Goal: Task Accomplishment & Management: Manage account settings

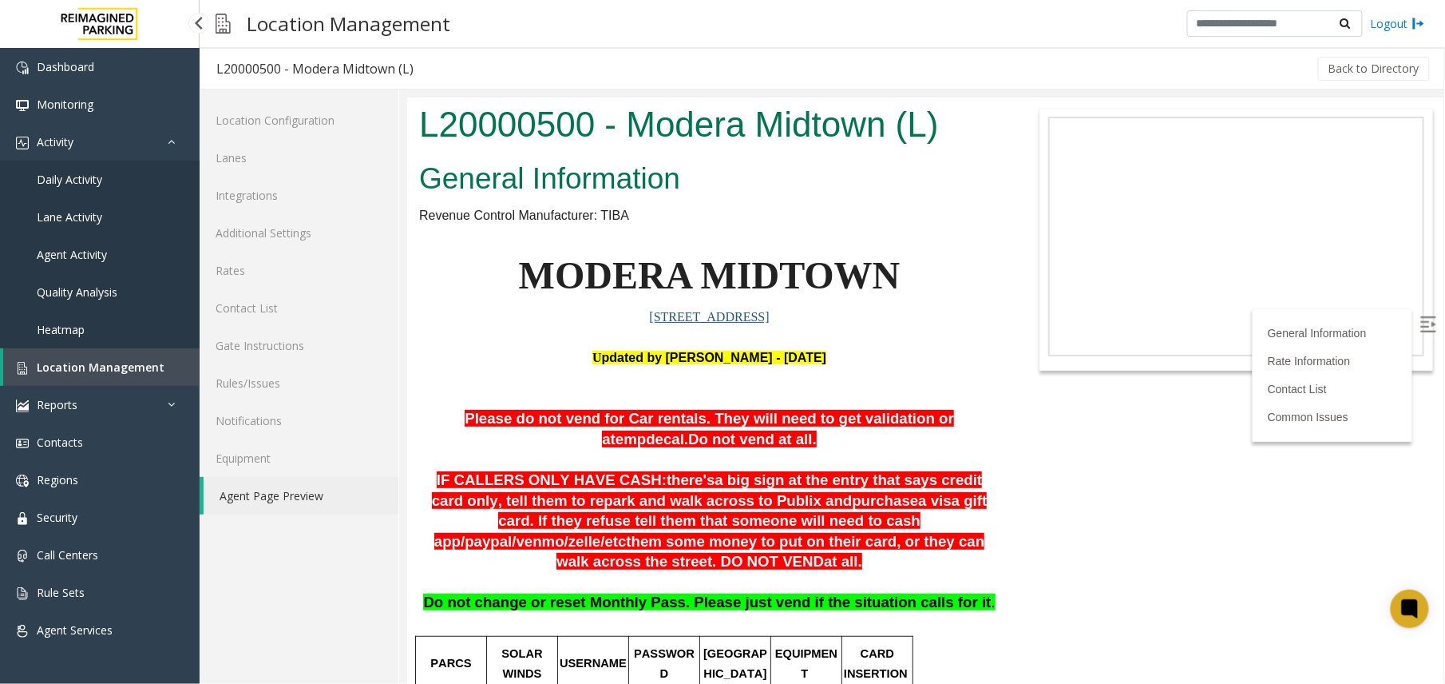
scroll to position [212, 0]
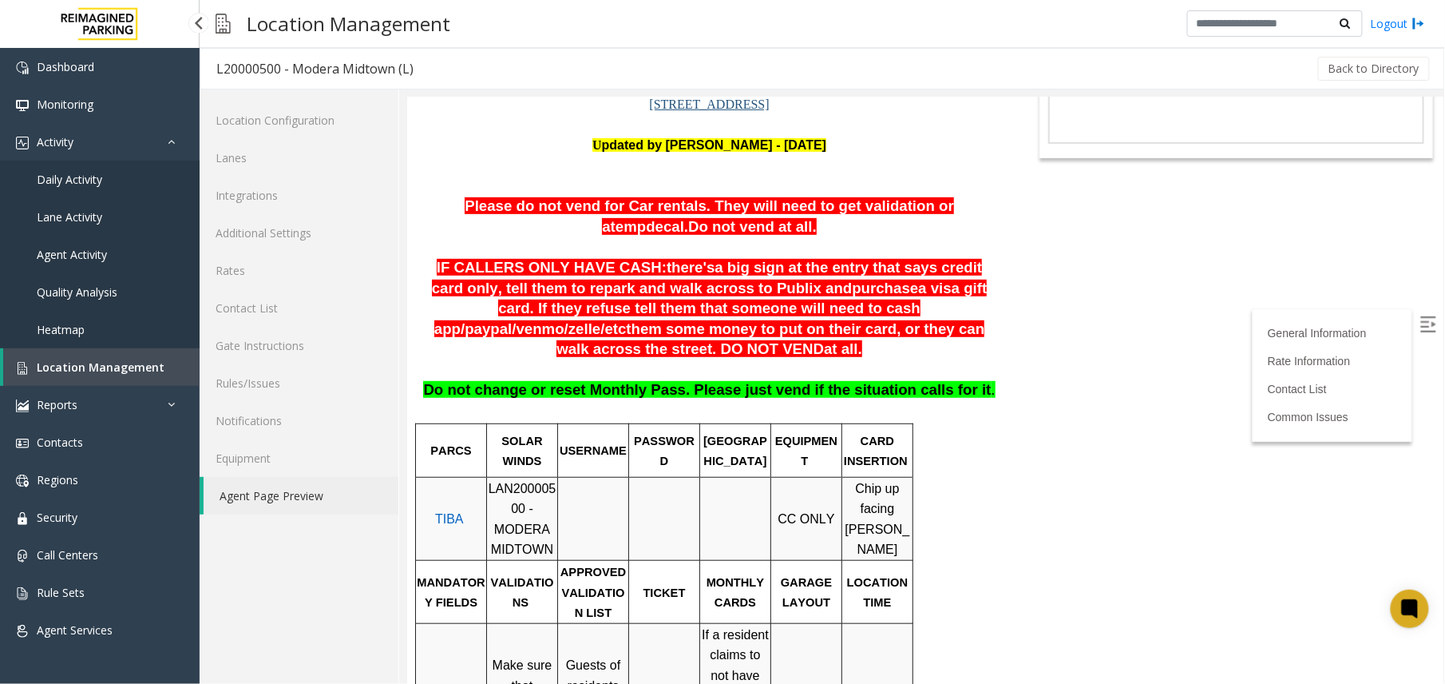
click at [88, 374] on link "Location Management" at bounding box center [101, 367] width 196 height 38
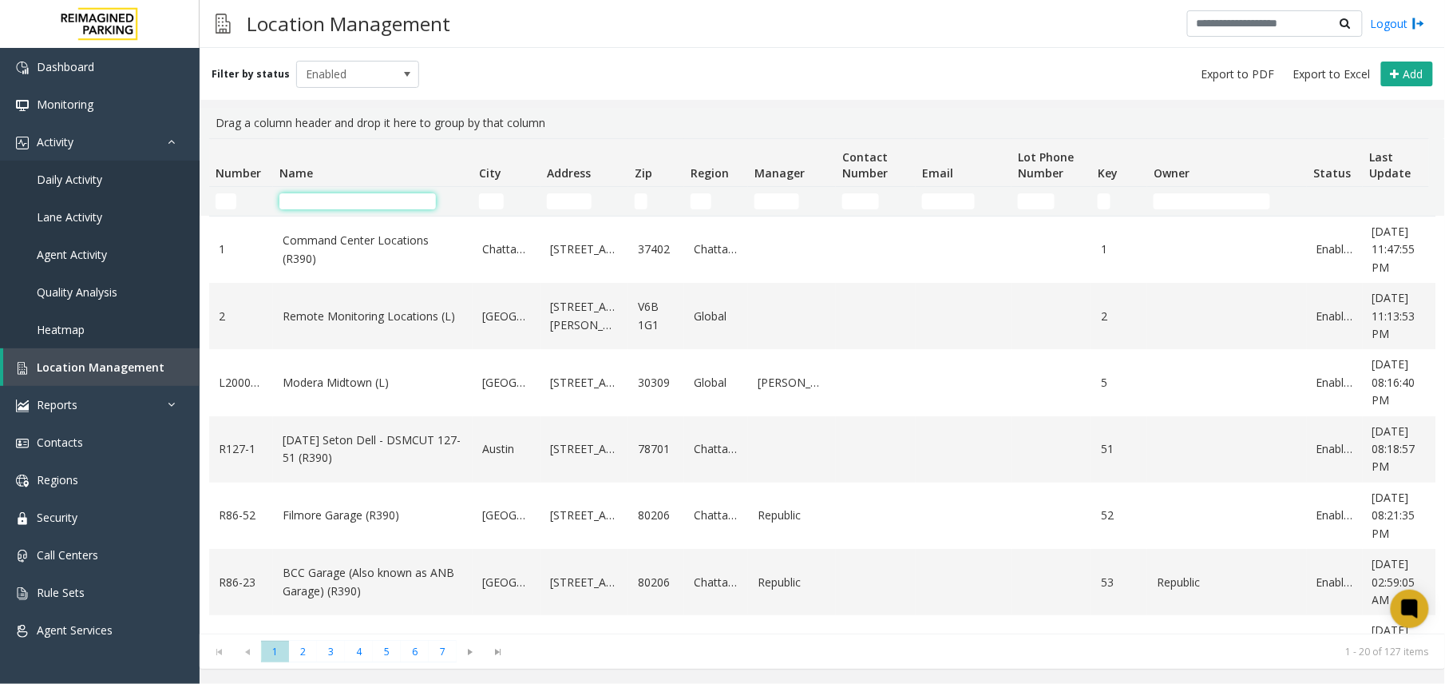
click at [343, 198] on input "Name Filter" at bounding box center [358, 201] width 157 height 16
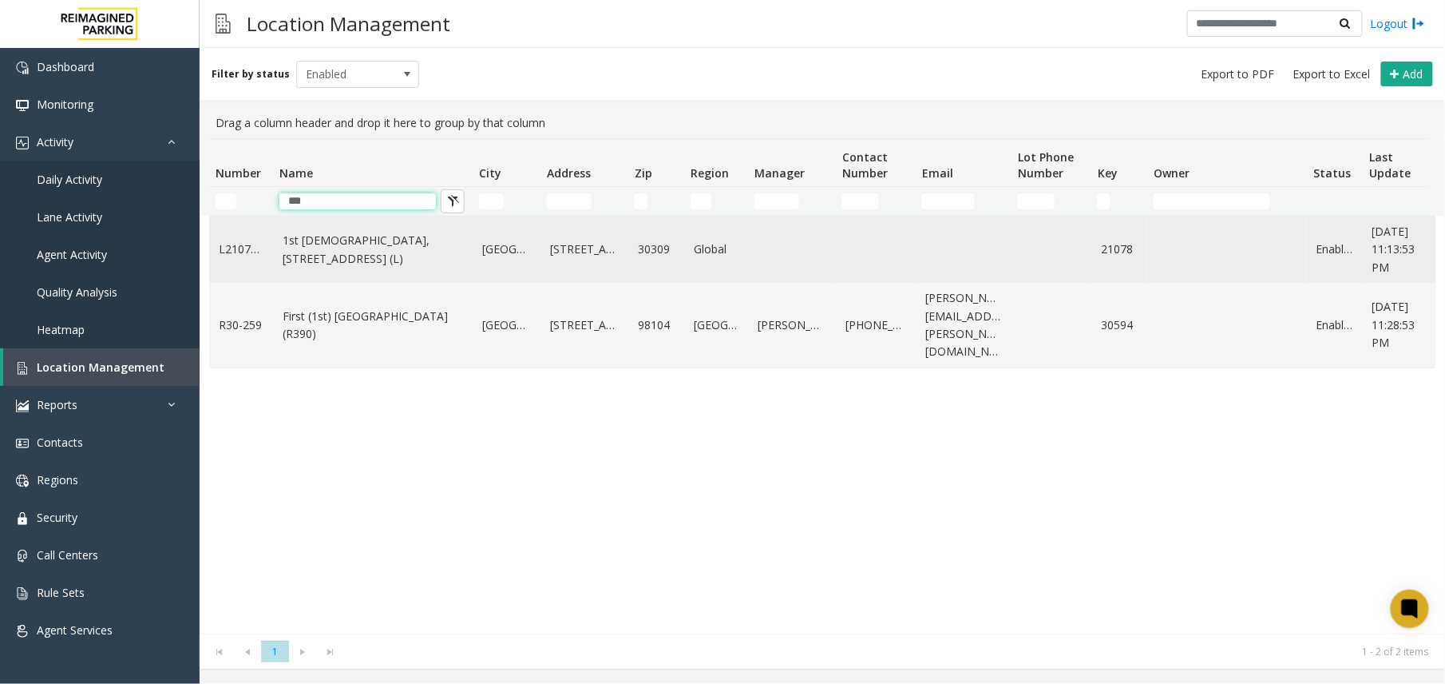
type input "***"
click at [302, 246] on link "1st [DEMOGRAPHIC_DATA], [STREET_ADDRESS] (L)" at bounding box center [373, 250] width 180 height 36
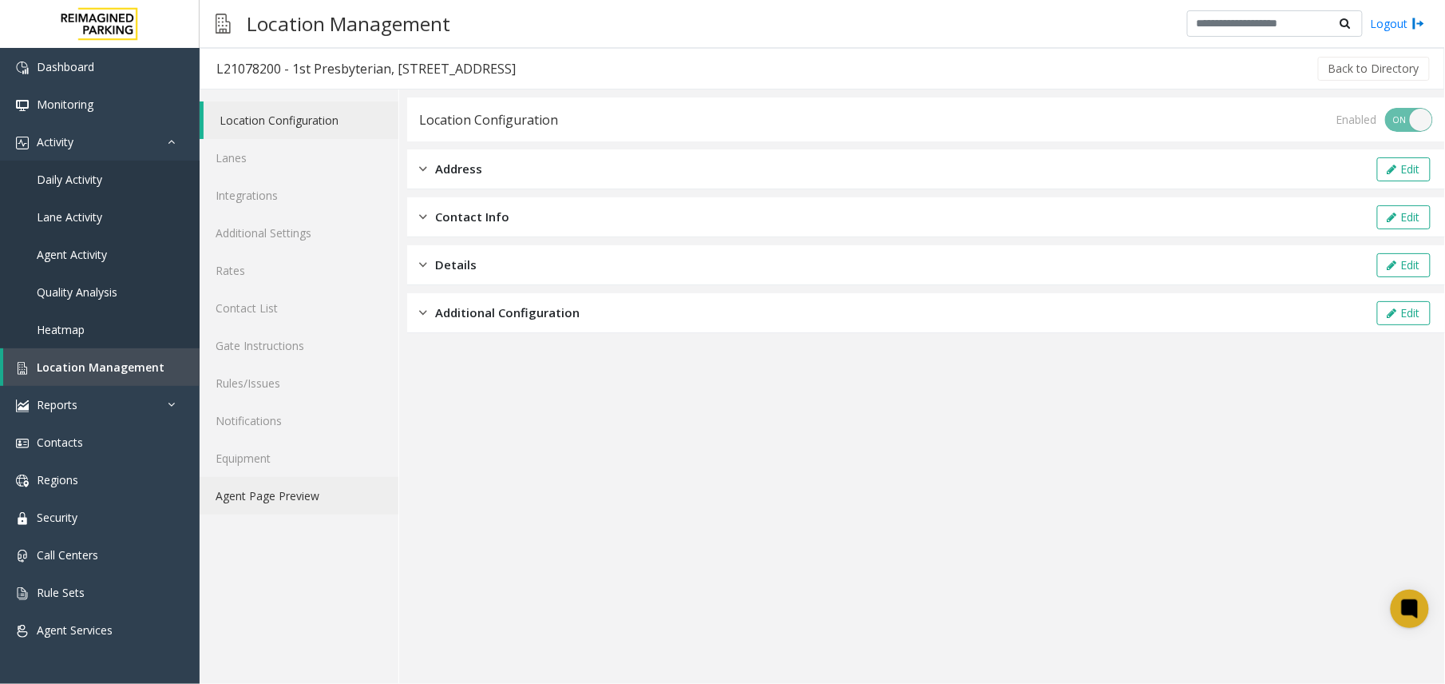
click at [327, 487] on link "Agent Page Preview" at bounding box center [299, 496] width 199 height 38
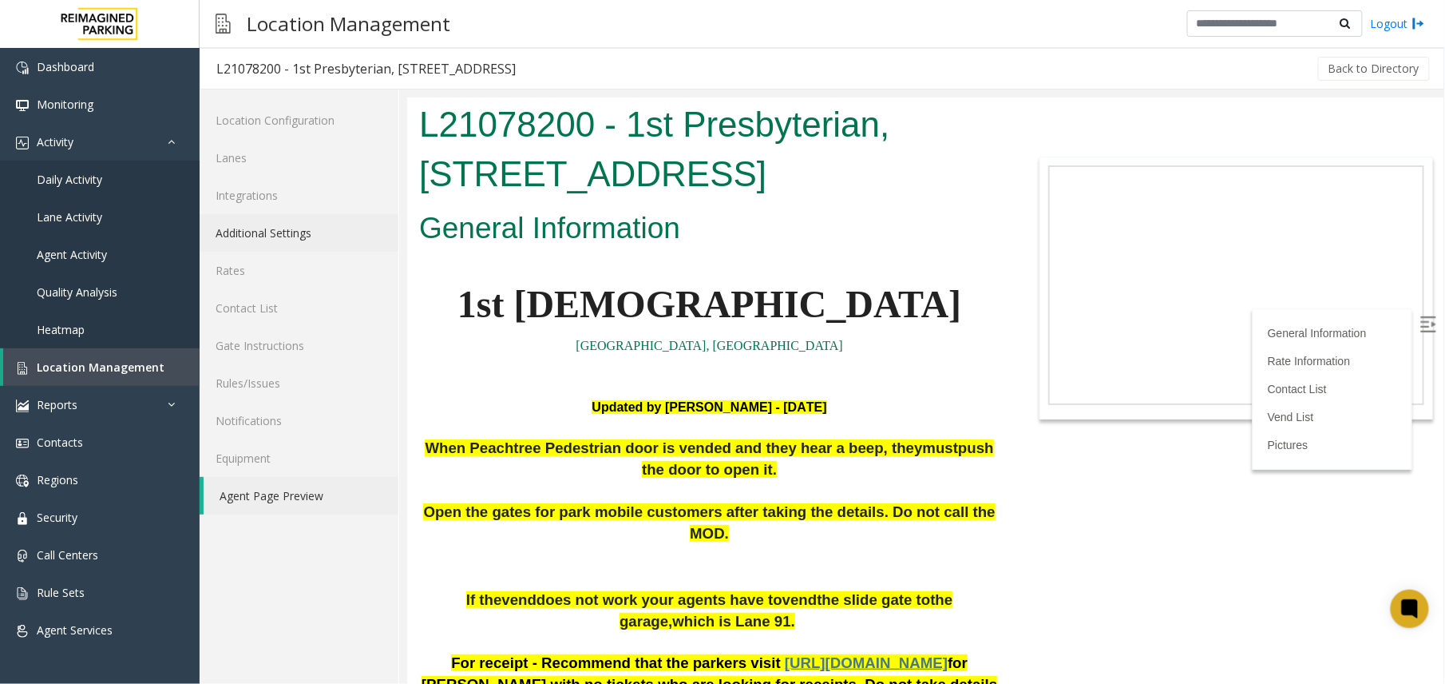
click at [311, 219] on link "Additional Settings" at bounding box center [299, 233] width 199 height 38
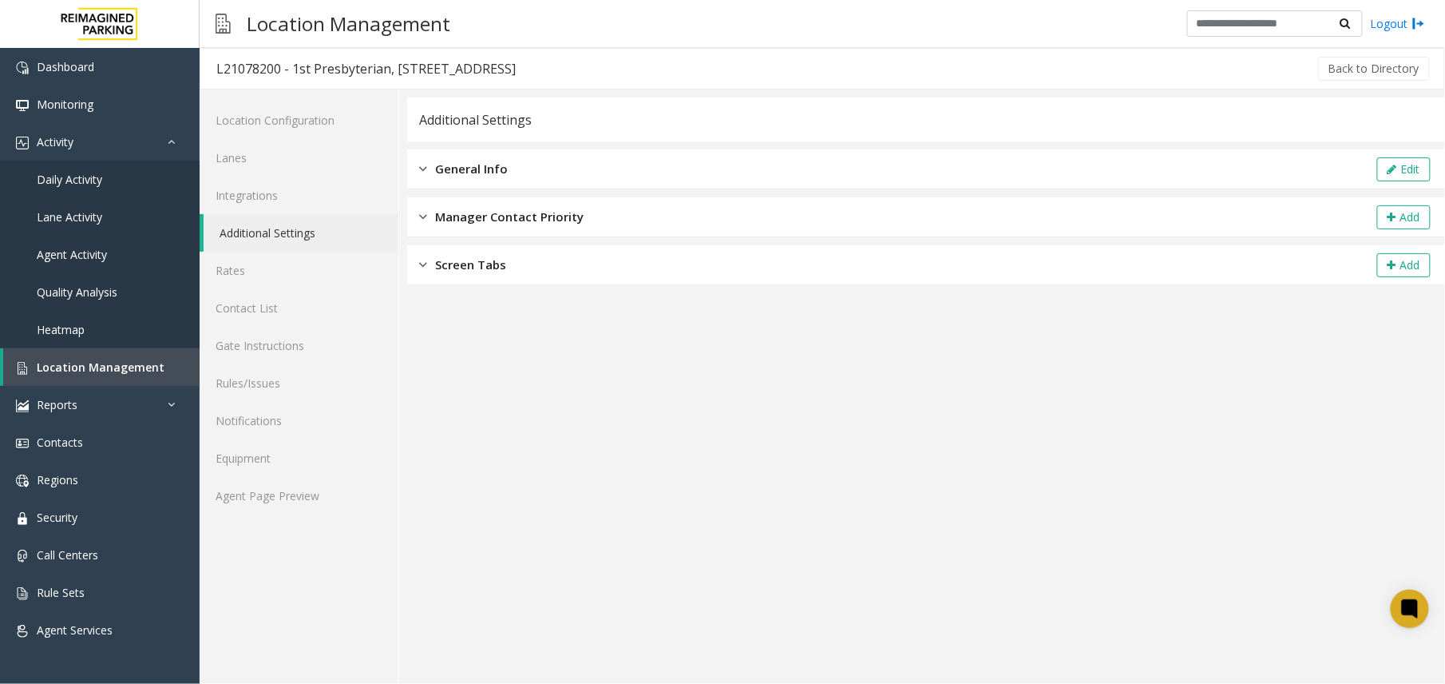
click at [1401, 176] on button "Edit" at bounding box center [1405, 169] width 54 height 24
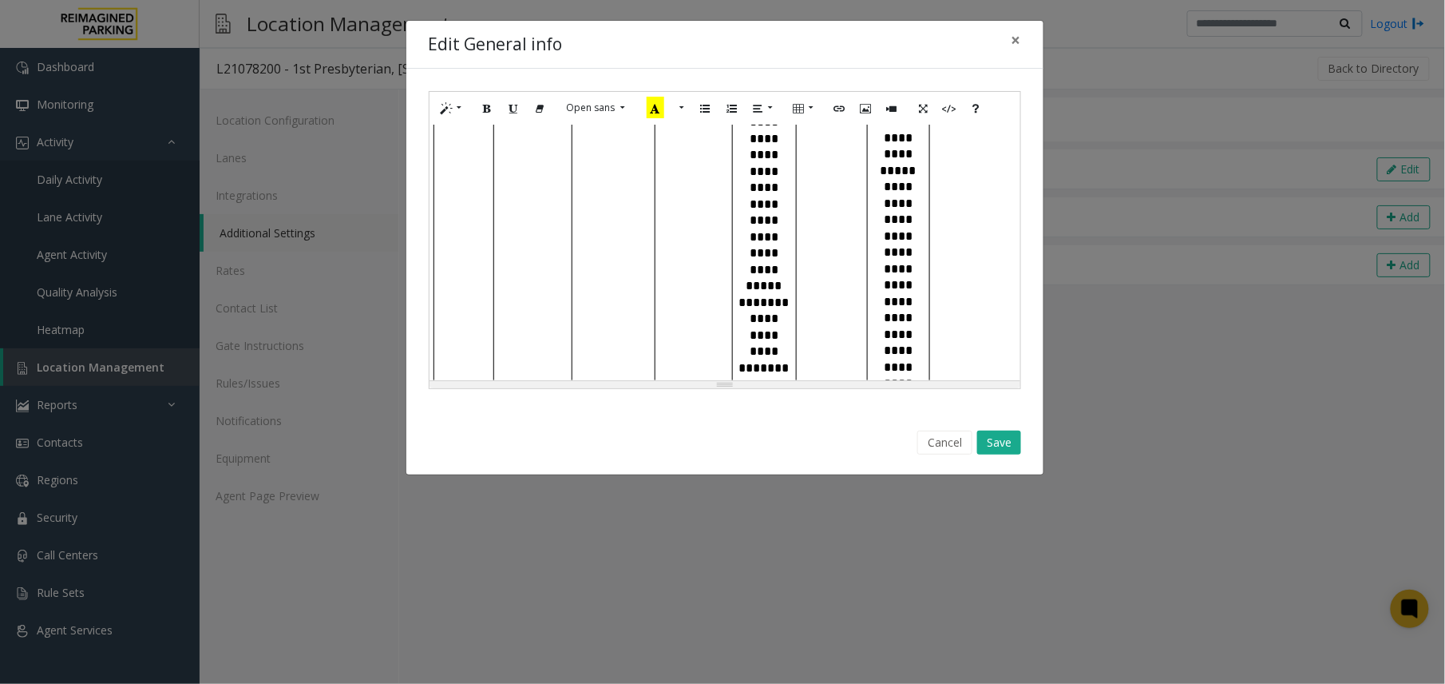
scroll to position [3793, 0]
click at [937, 441] on button "Cancel" at bounding box center [945, 442] width 55 height 24
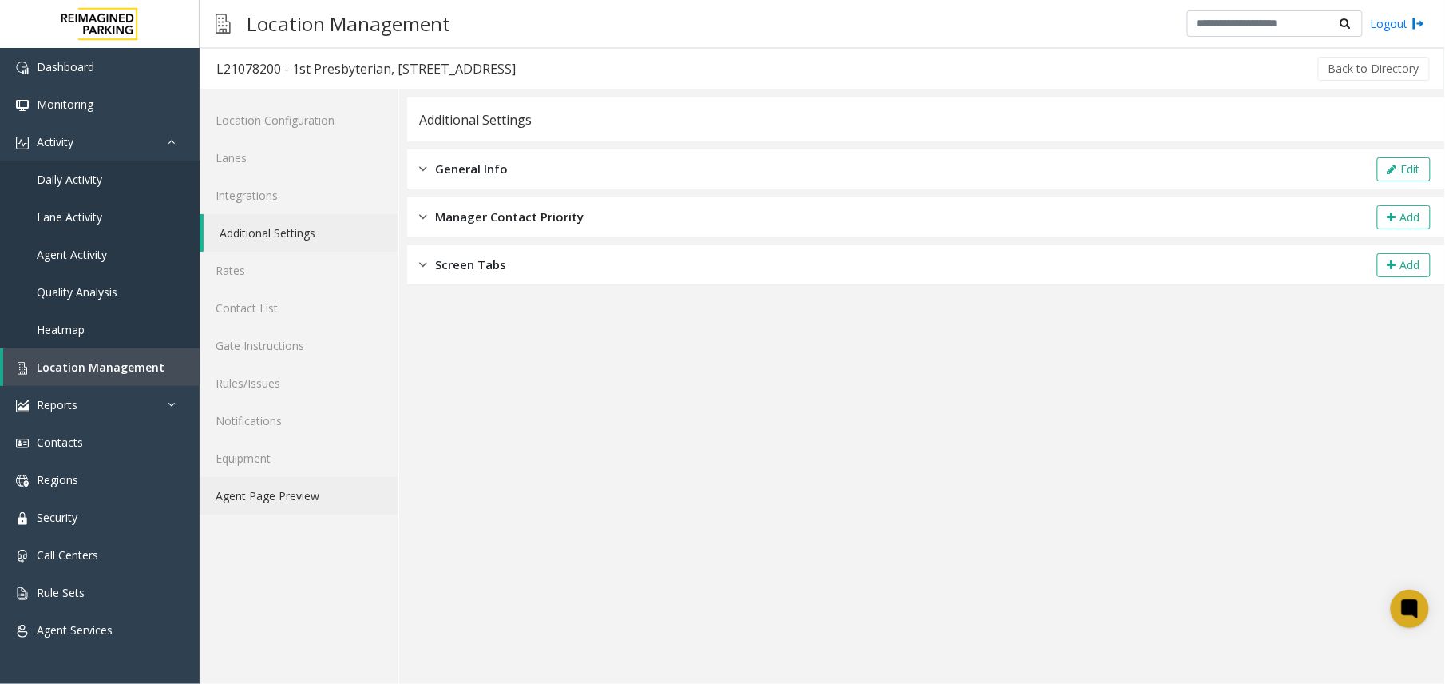
click at [260, 482] on link "Agent Page Preview" at bounding box center [299, 496] width 199 height 38
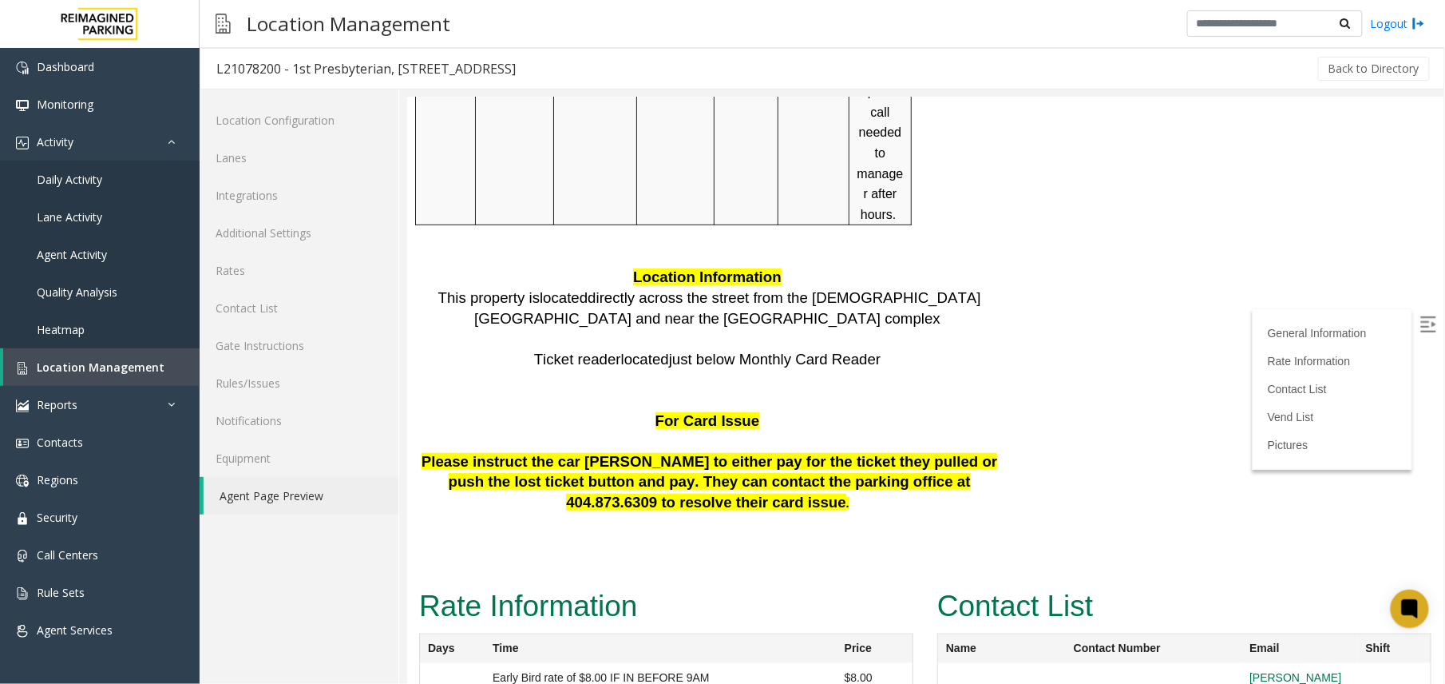
scroll to position [4578, 0]
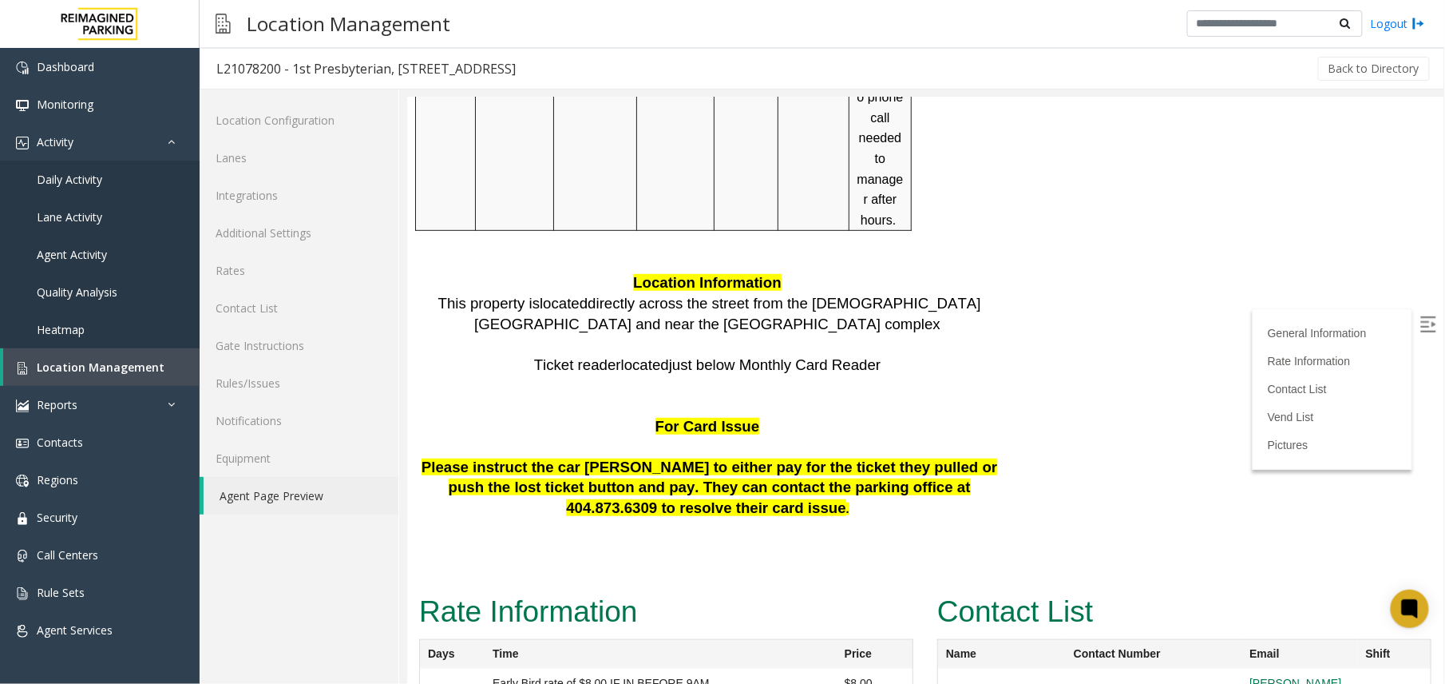
click at [1420, 321] on img at bounding box center [1428, 323] width 16 height 16
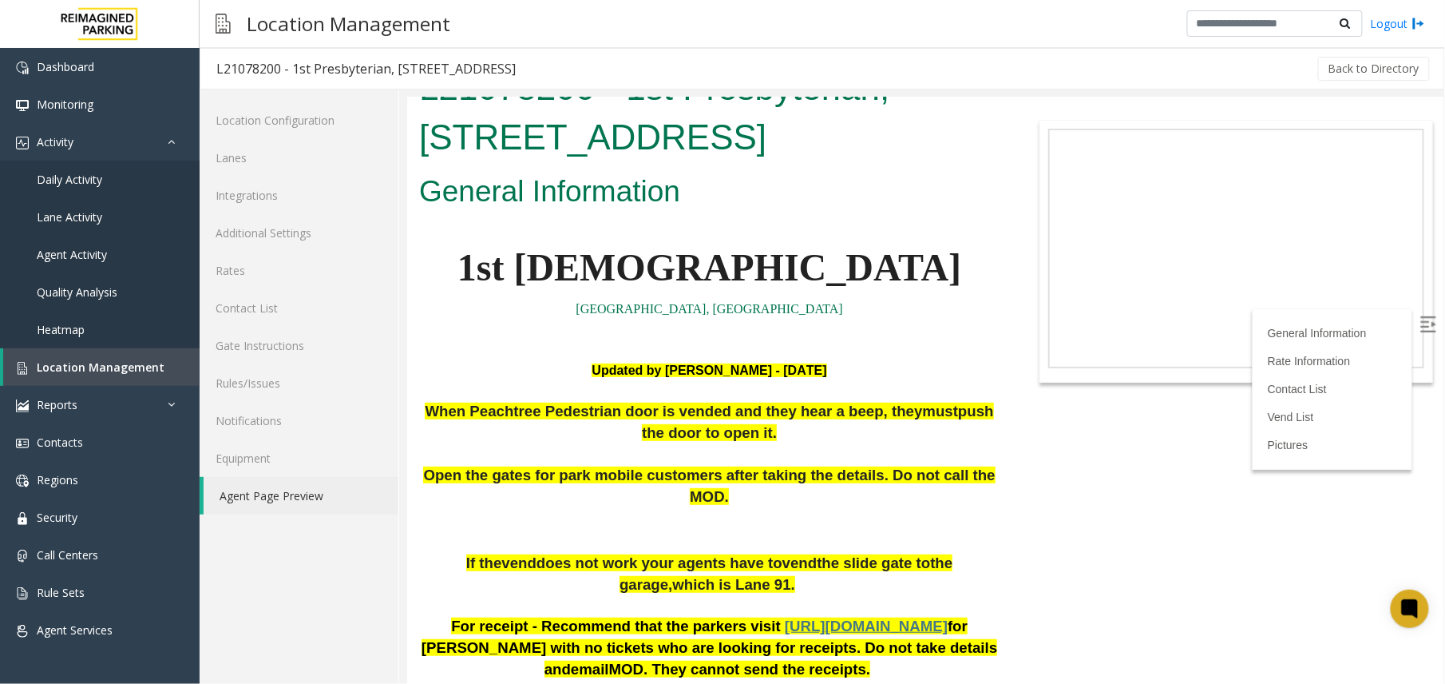
scroll to position [0, 0]
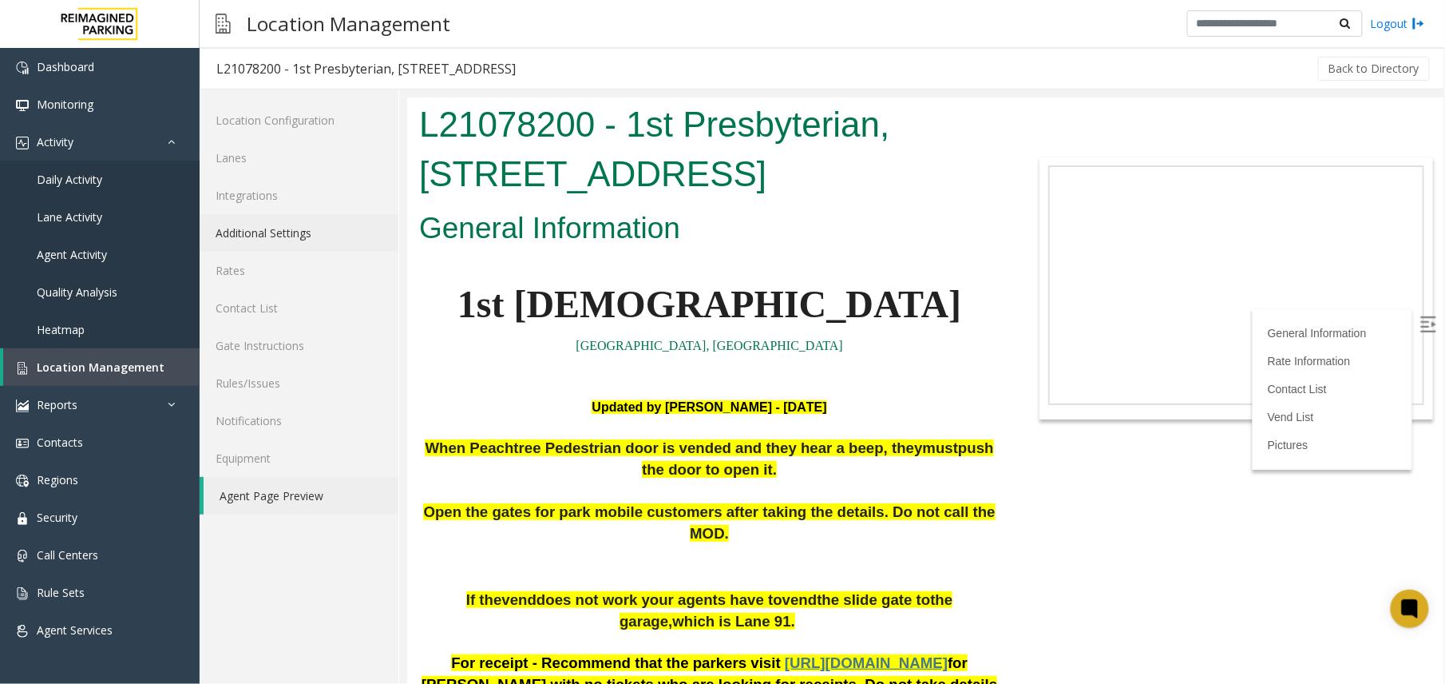
click at [268, 231] on link "Additional Settings" at bounding box center [299, 233] width 199 height 38
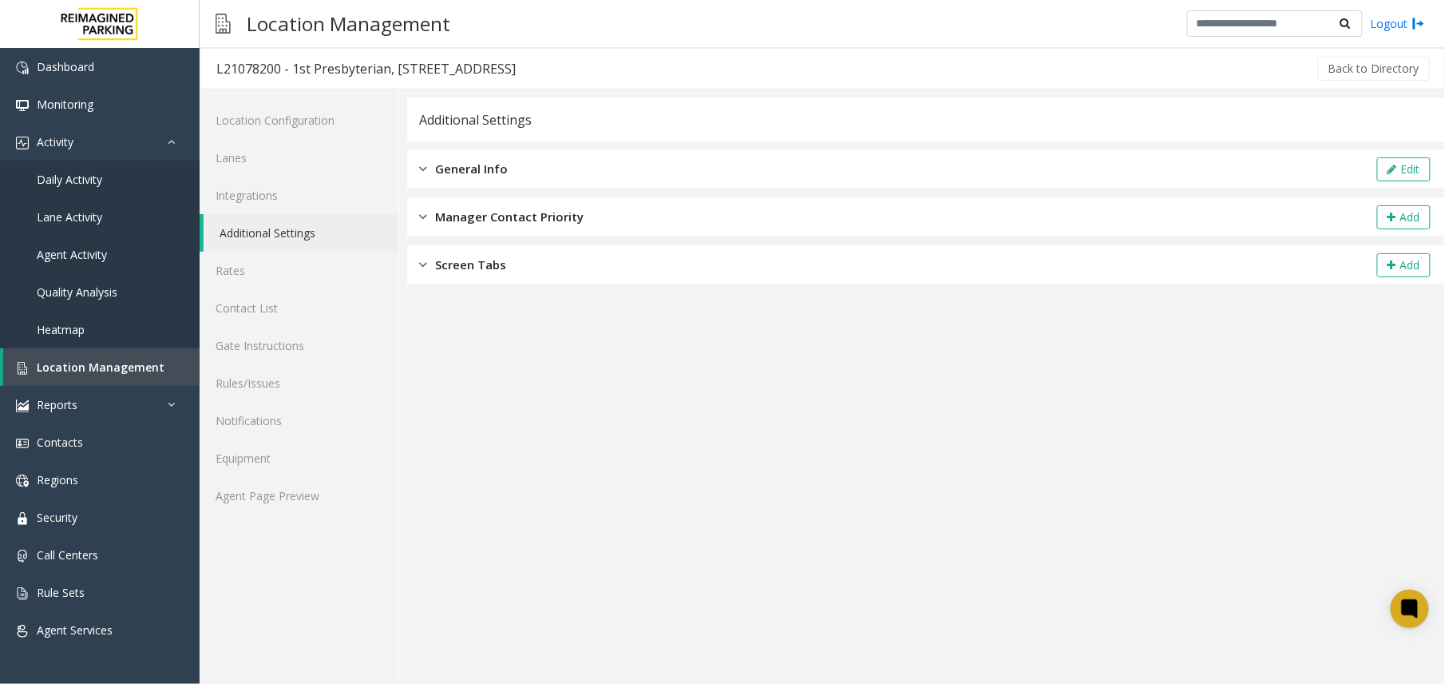
click at [282, 228] on link "Additional Settings" at bounding box center [301, 233] width 195 height 38
click at [1390, 173] on icon at bounding box center [1393, 169] width 10 height 11
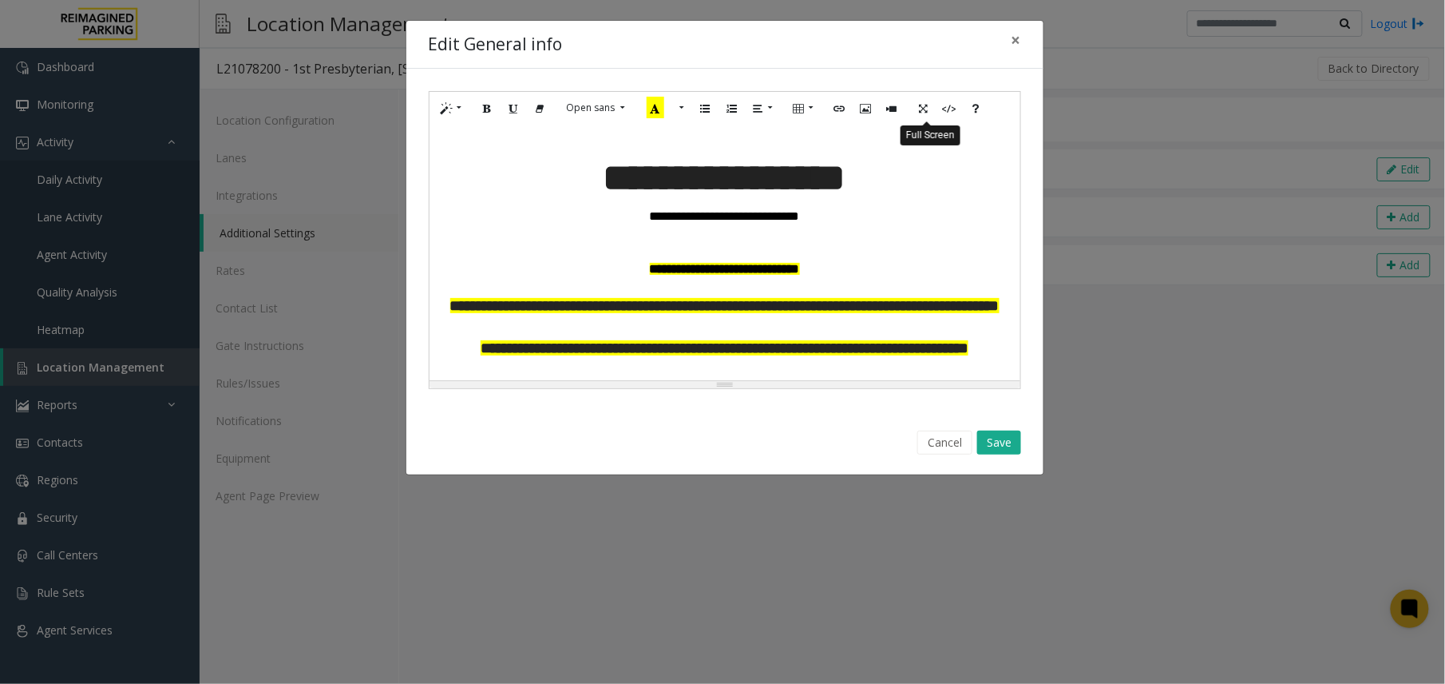
click at [934, 109] on button "Full Screen" at bounding box center [923, 108] width 27 height 25
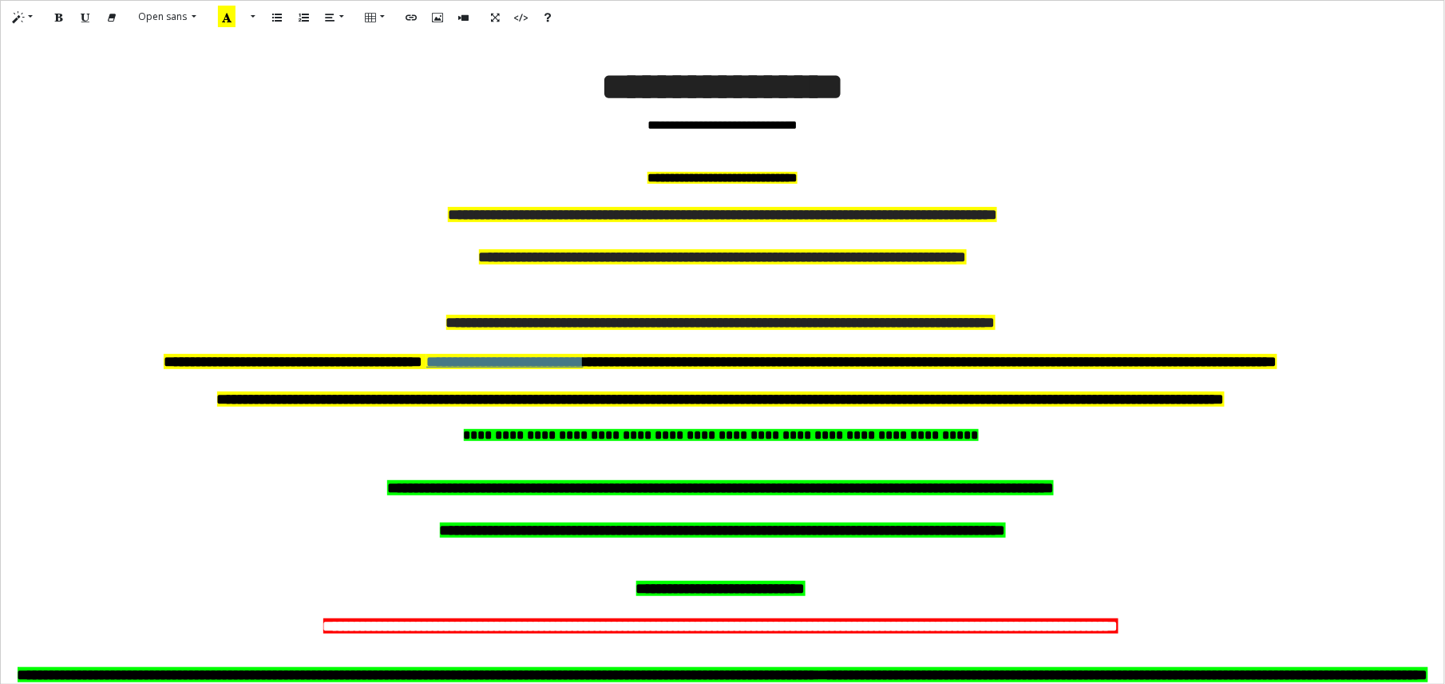
click at [448, 212] on span "**********" at bounding box center [638, 214] width 381 height 15
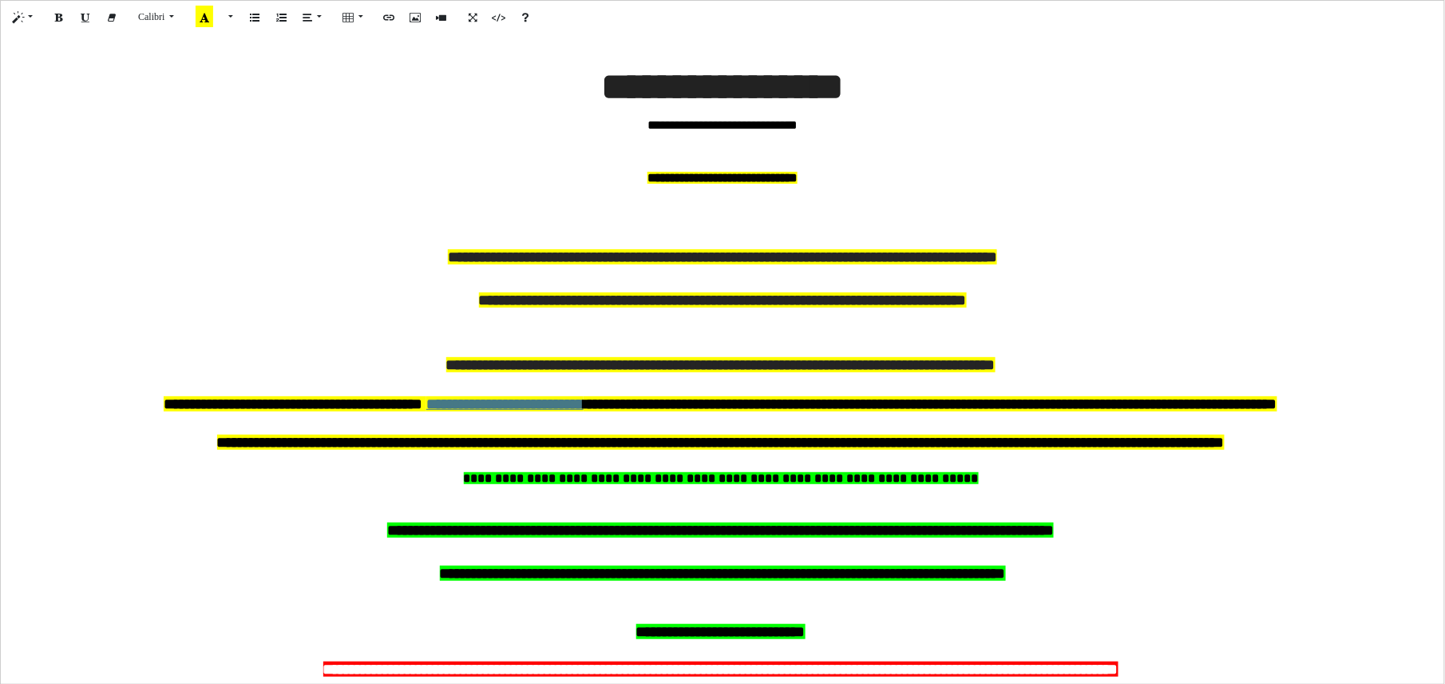
paste div
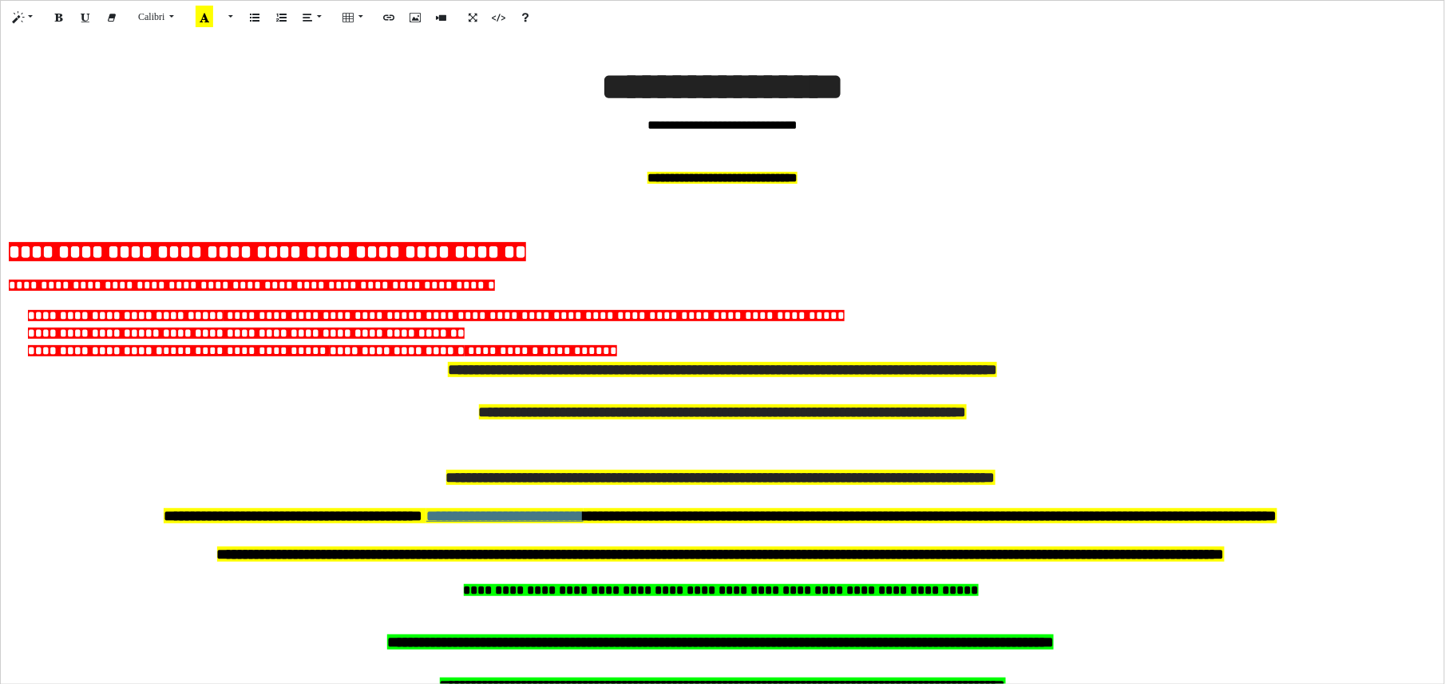
click at [7, 244] on div "**********" at bounding box center [723, 359] width 1444 height 650
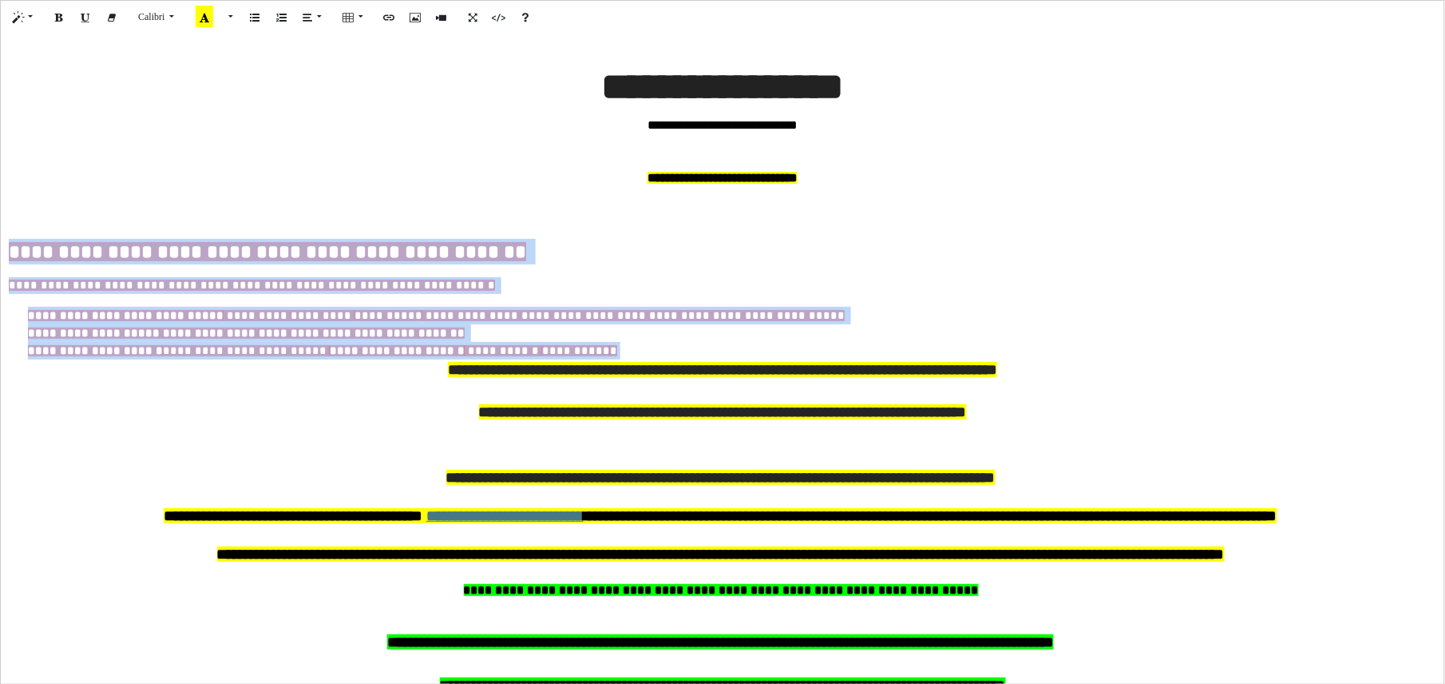
drag, startPoint x: 480, startPoint y: 346, endPoint x: 0, endPoint y: 247, distance: 490.1
click at [0, 247] on div "**********" at bounding box center [722, 342] width 1445 height 685
drag, startPoint x: 171, startPoint y: 251, endPoint x: 141, endPoint y: 250, distance: 30.4
drag, startPoint x: 141, startPoint y: 250, endPoint x: 234, endPoint y: 19, distance: 249.0
click at [234, 19] on button "More Color" at bounding box center [229, 17] width 16 height 25
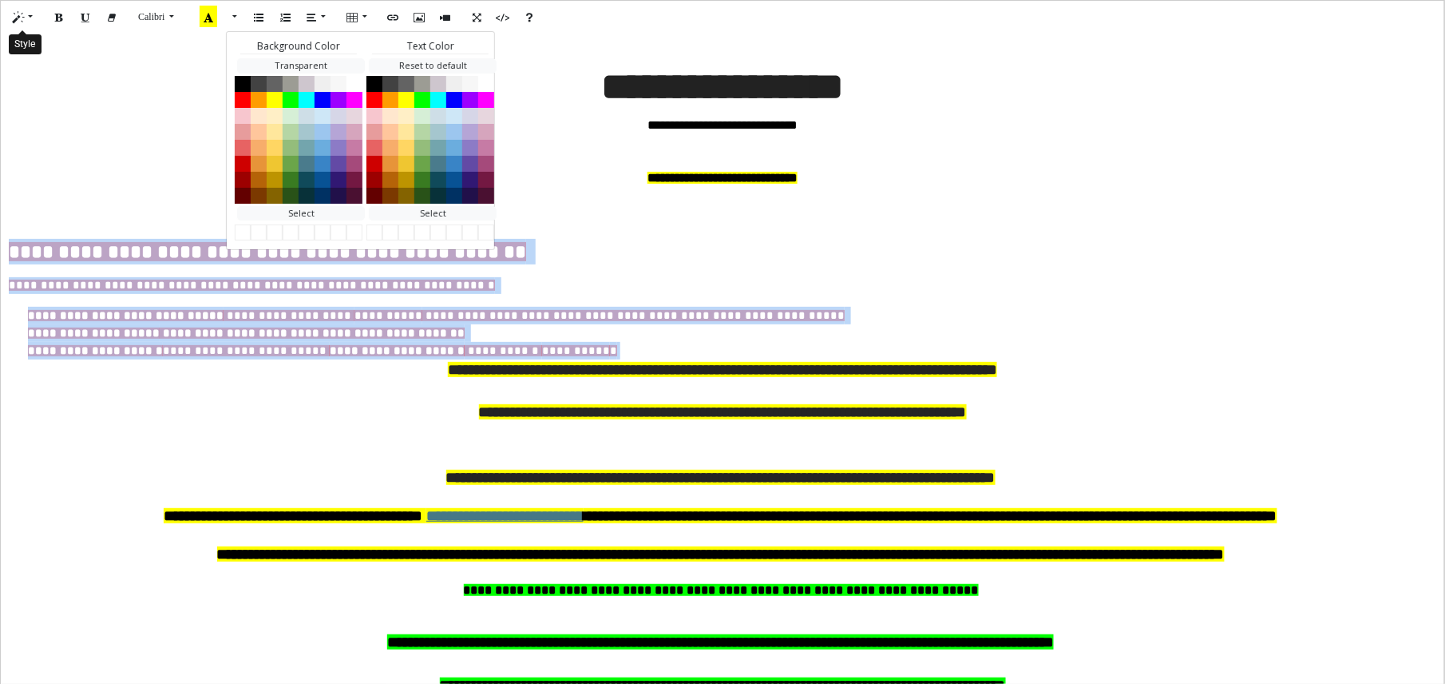
click at [33, 19] on button "Style" at bounding box center [23, 17] width 37 height 25
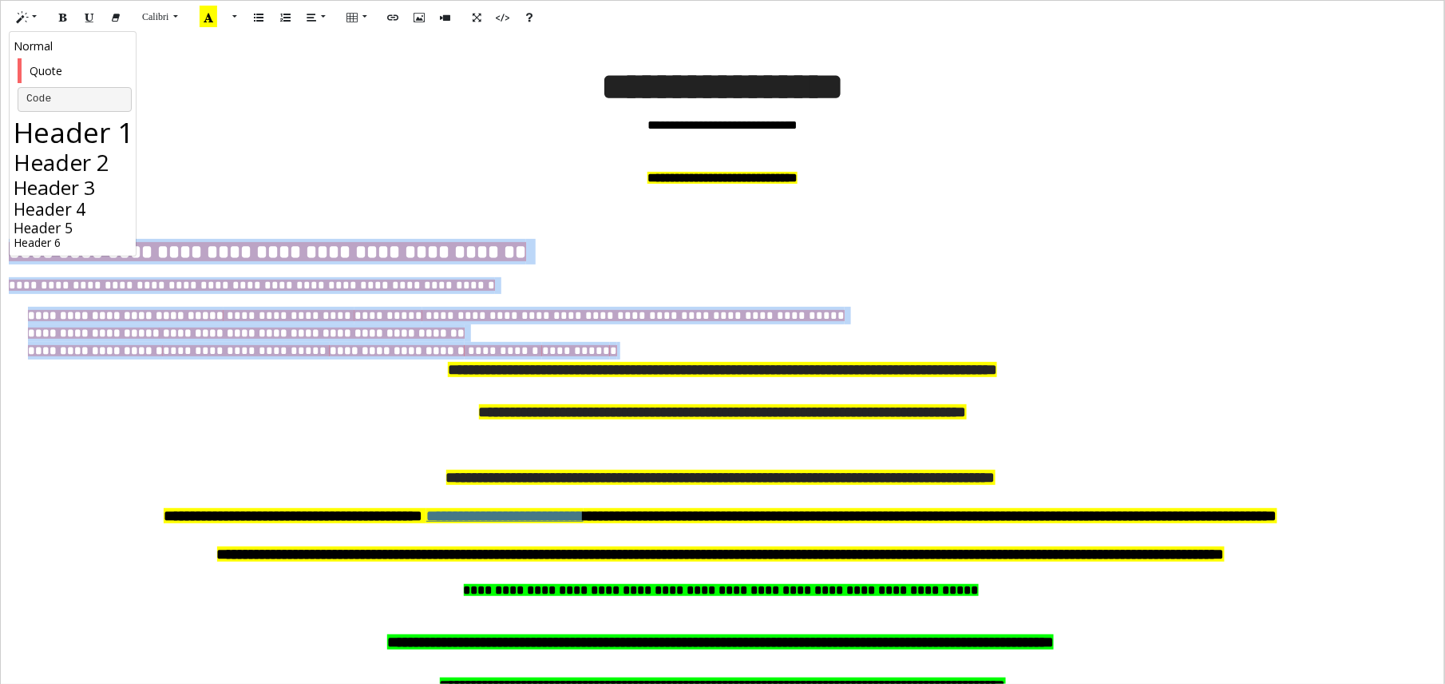
click at [62, 163] on h2 "Header 2" at bounding box center [75, 162] width 122 height 27
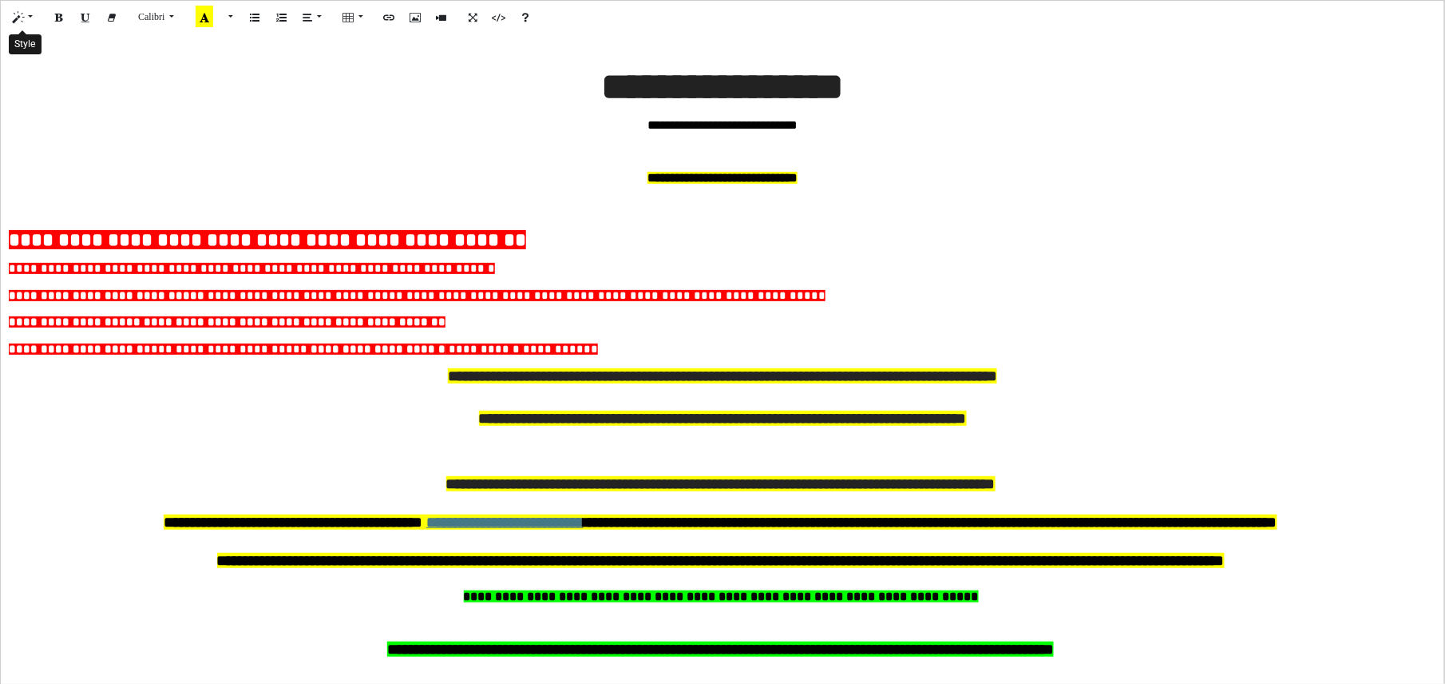
click at [33, 26] on button "Style" at bounding box center [23, 17] width 37 height 25
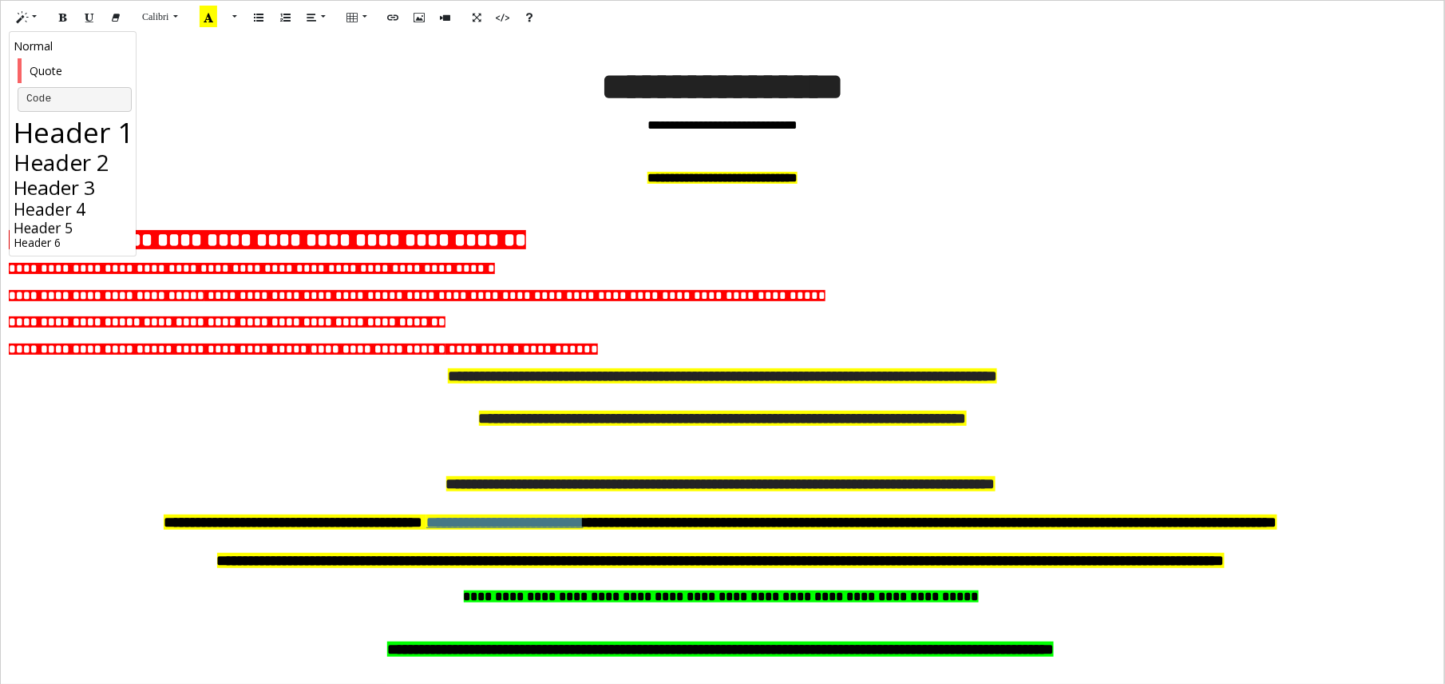
click at [68, 129] on h1 "Header 1" at bounding box center [75, 132] width 122 height 34
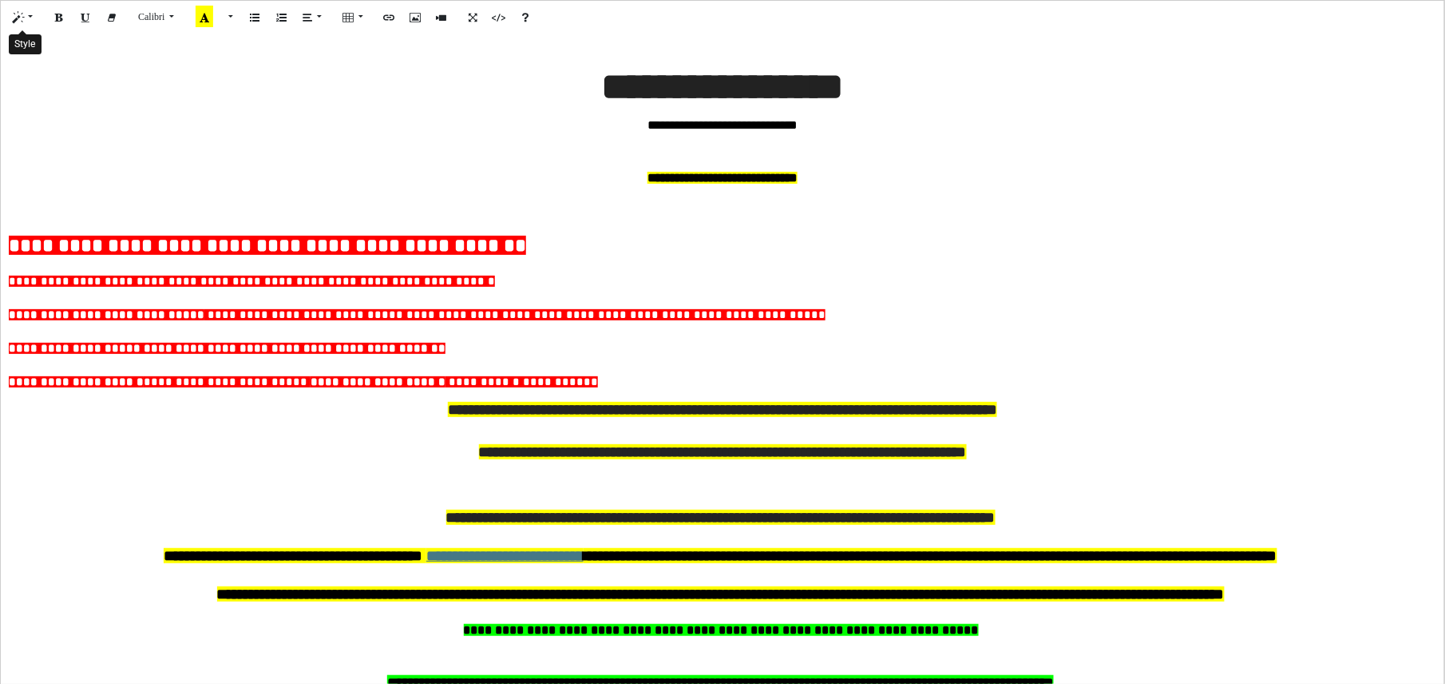
click at [32, 26] on button "Style" at bounding box center [23, 17] width 37 height 25
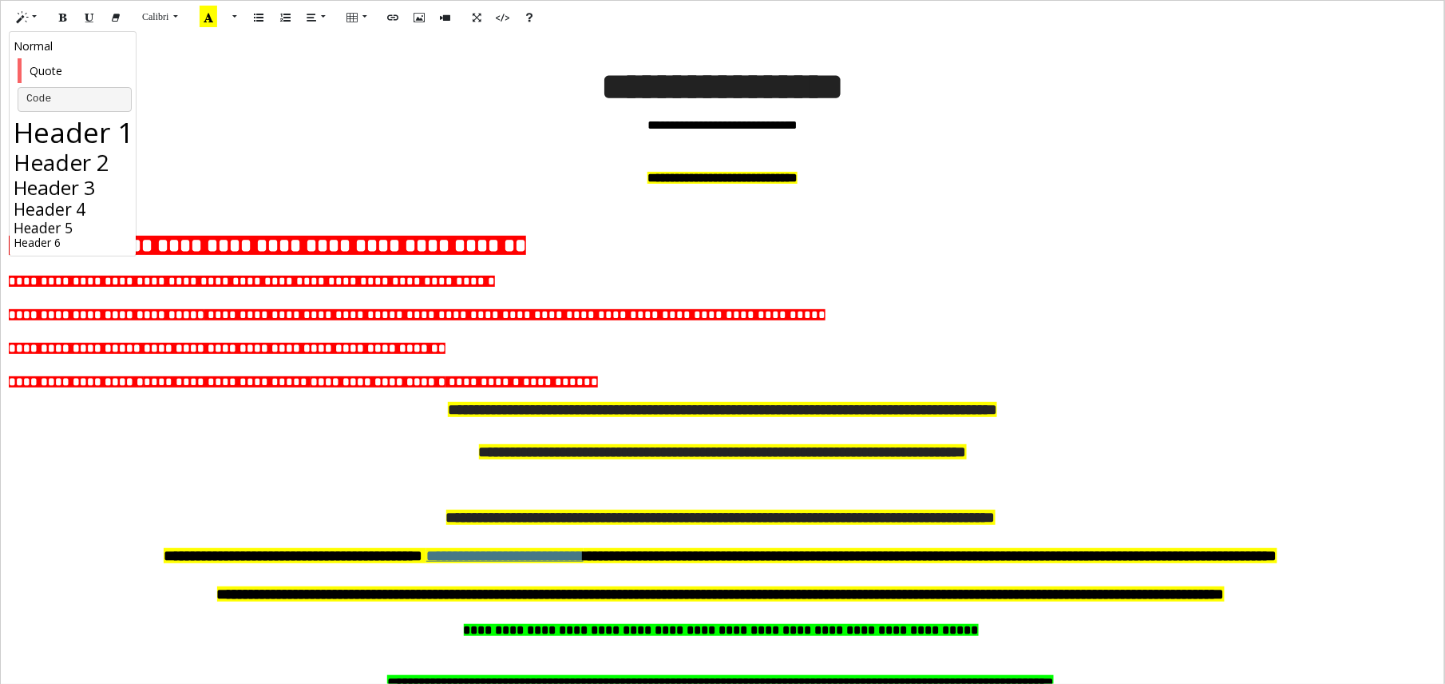
click at [97, 75] on blockquote "Quote" at bounding box center [75, 70] width 114 height 25
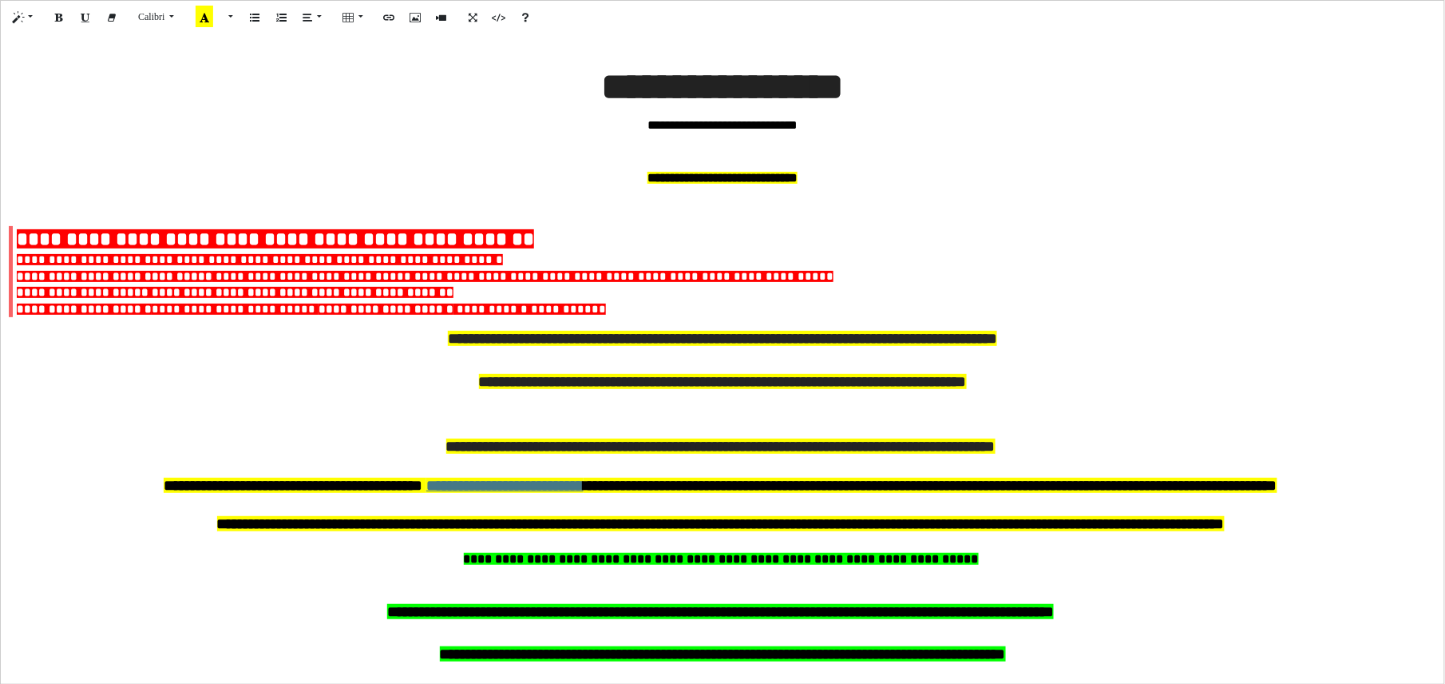
click at [264, 356] on p at bounding box center [723, 361] width 1428 height 22
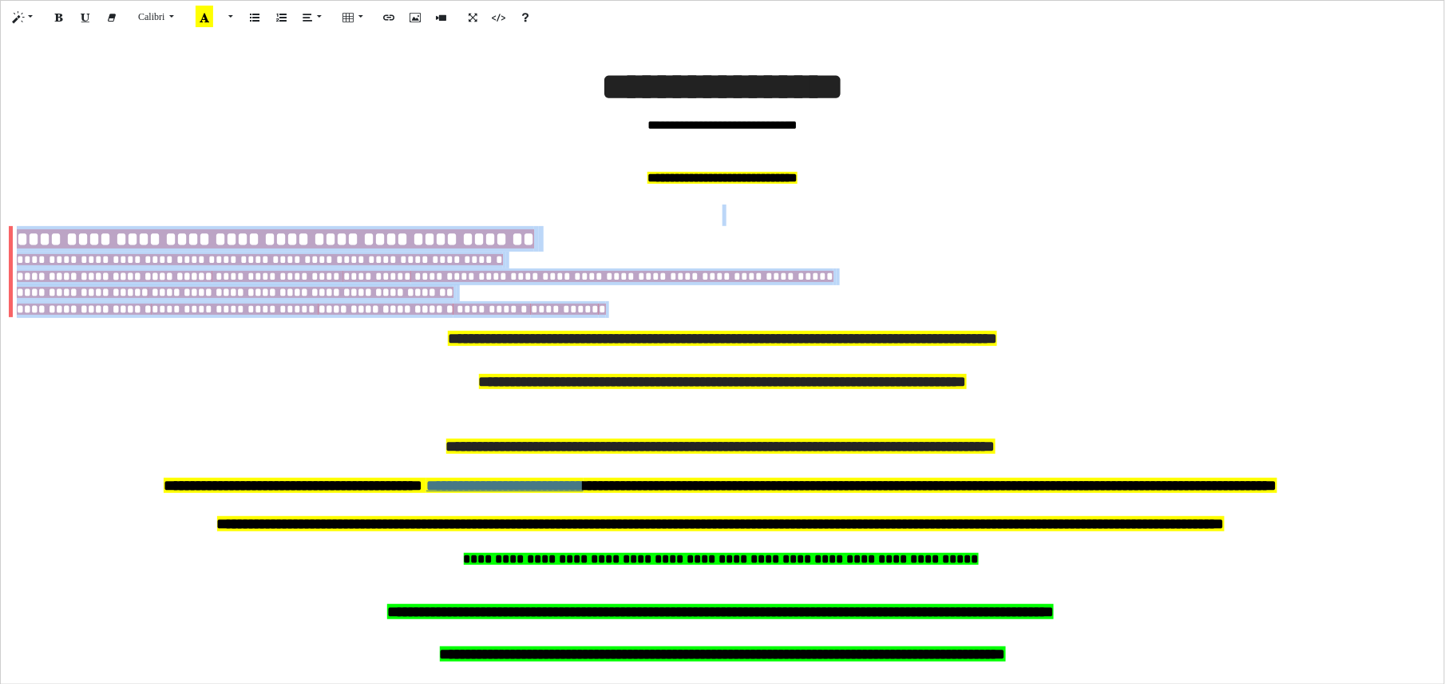
drag, startPoint x: 473, startPoint y: 311, endPoint x: -2, endPoint y: 224, distance: 483.1
click at [0, 224] on html "**********" at bounding box center [722, 342] width 1445 height 684
drag, startPoint x: 502, startPoint y: 315, endPoint x: 18, endPoint y: 200, distance: 498.2
click at [18, 200] on div "**********" at bounding box center [723, 313] width 1428 height 288
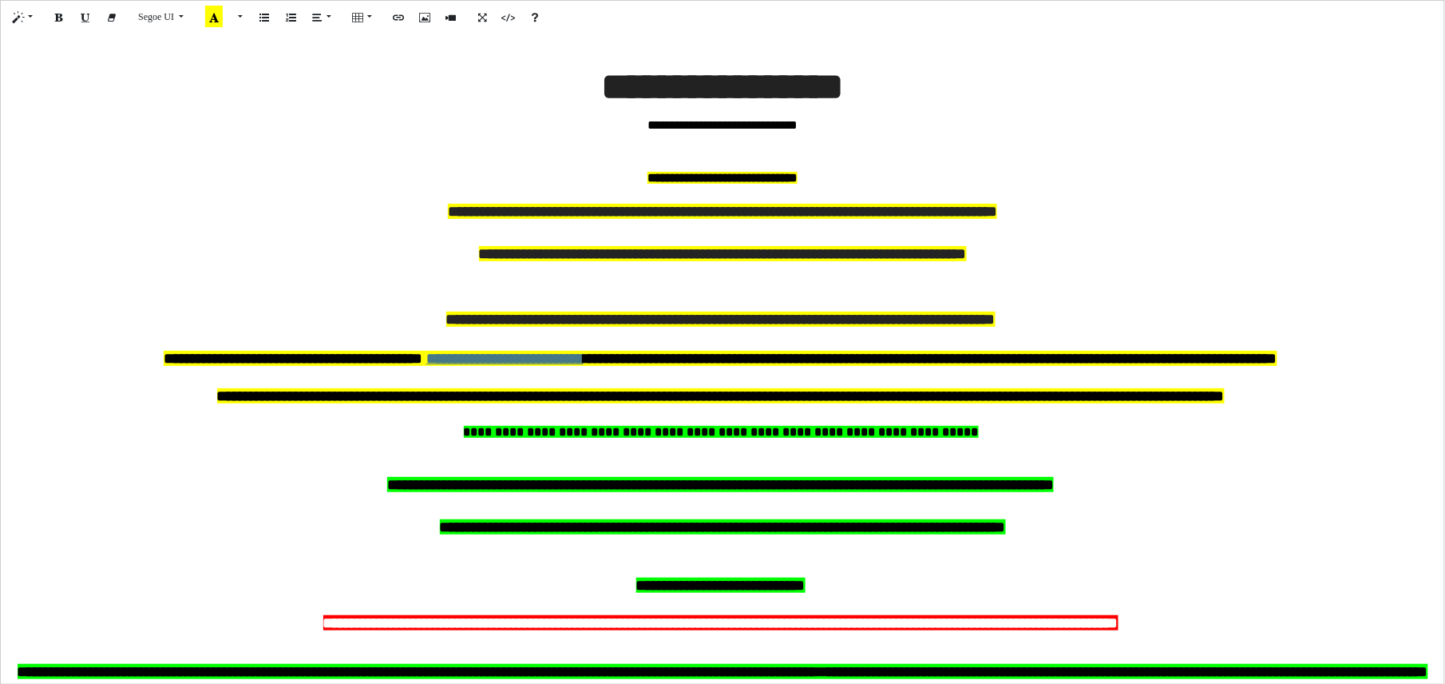
click at [709, 180] on span "**********" at bounding box center [723, 178] width 150 height 12
click at [765, 172] on span "**********" at bounding box center [722, 178] width 165 height 12
drag, startPoint x: 768, startPoint y: 176, endPoint x: 780, endPoint y: 176, distance: 12.0
click at [771, 176] on span "**********" at bounding box center [723, 178] width 160 height 12
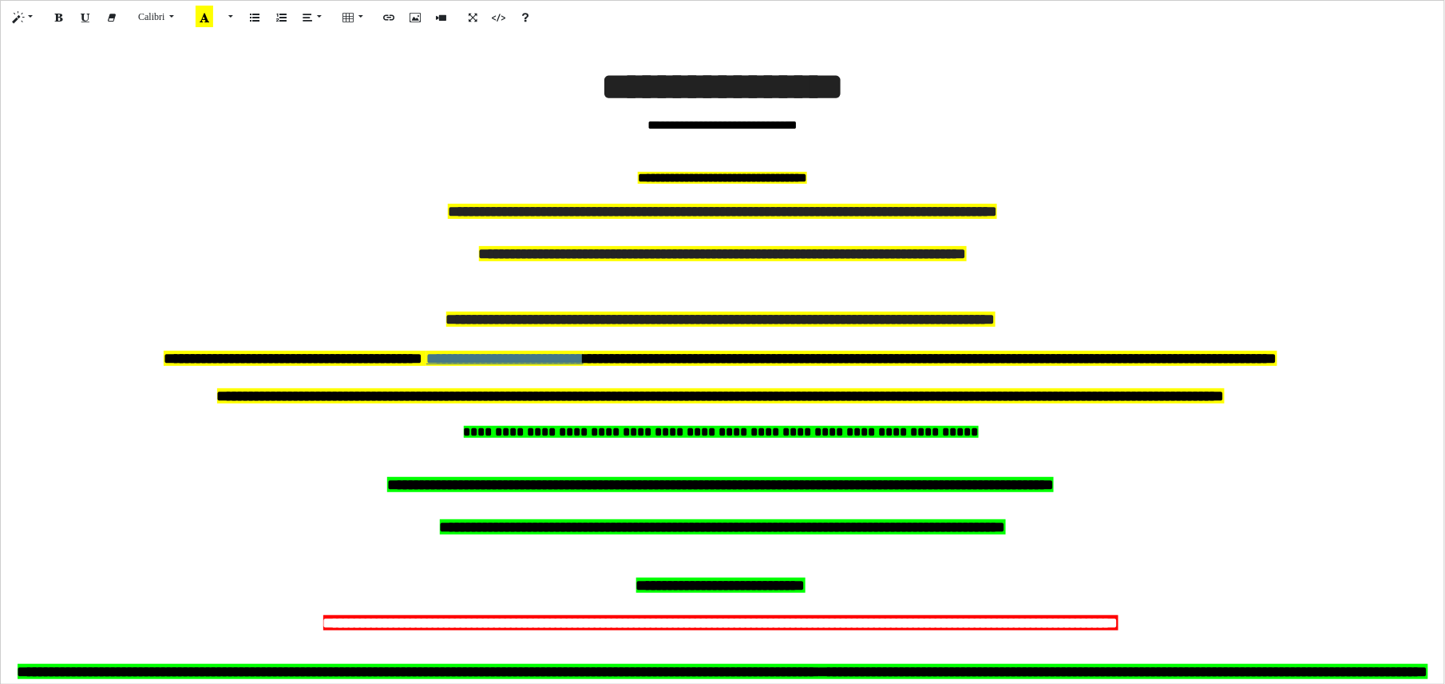
click at [875, 190] on p at bounding box center [723, 194] width 1428 height 14
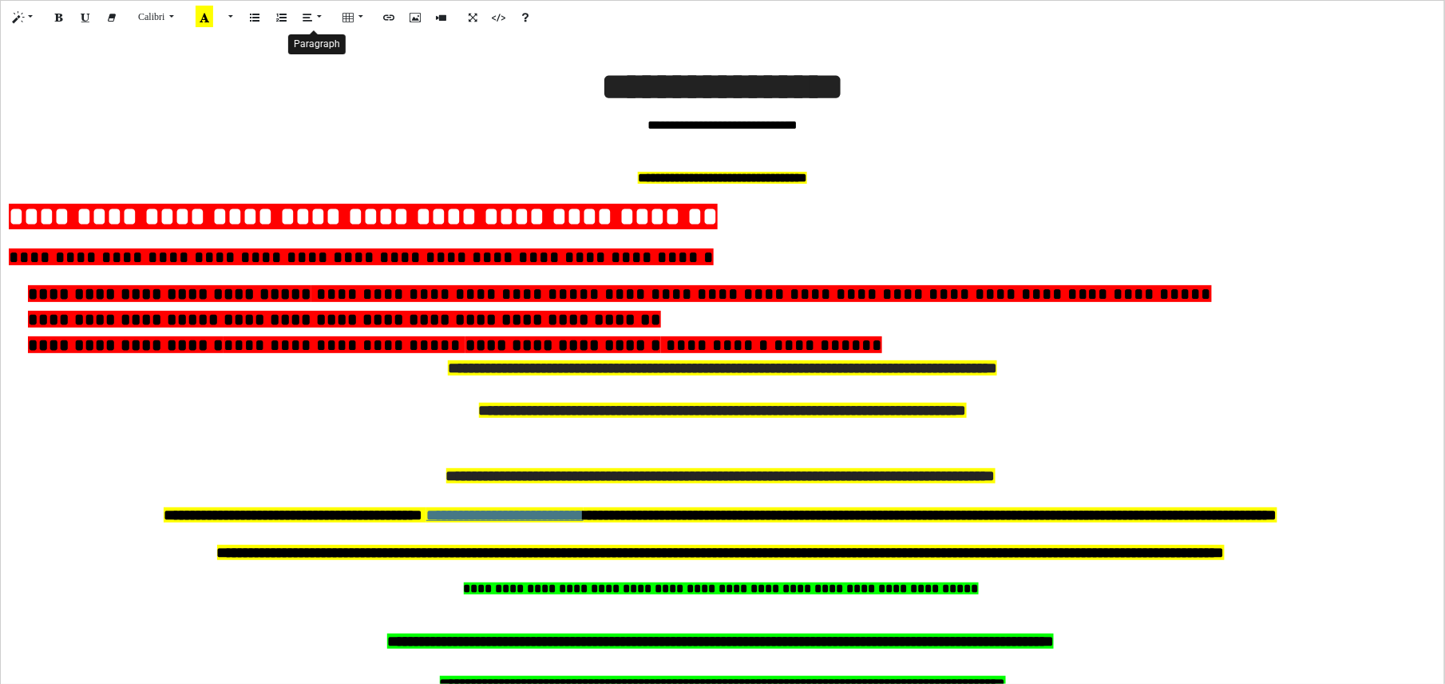
click at [321, 21] on button "Paragraph" at bounding box center [312, 17] width 37 height 25
click at [316, 21] on icon "Paragraph" at bounding box center [312, 17] width 10 height 14
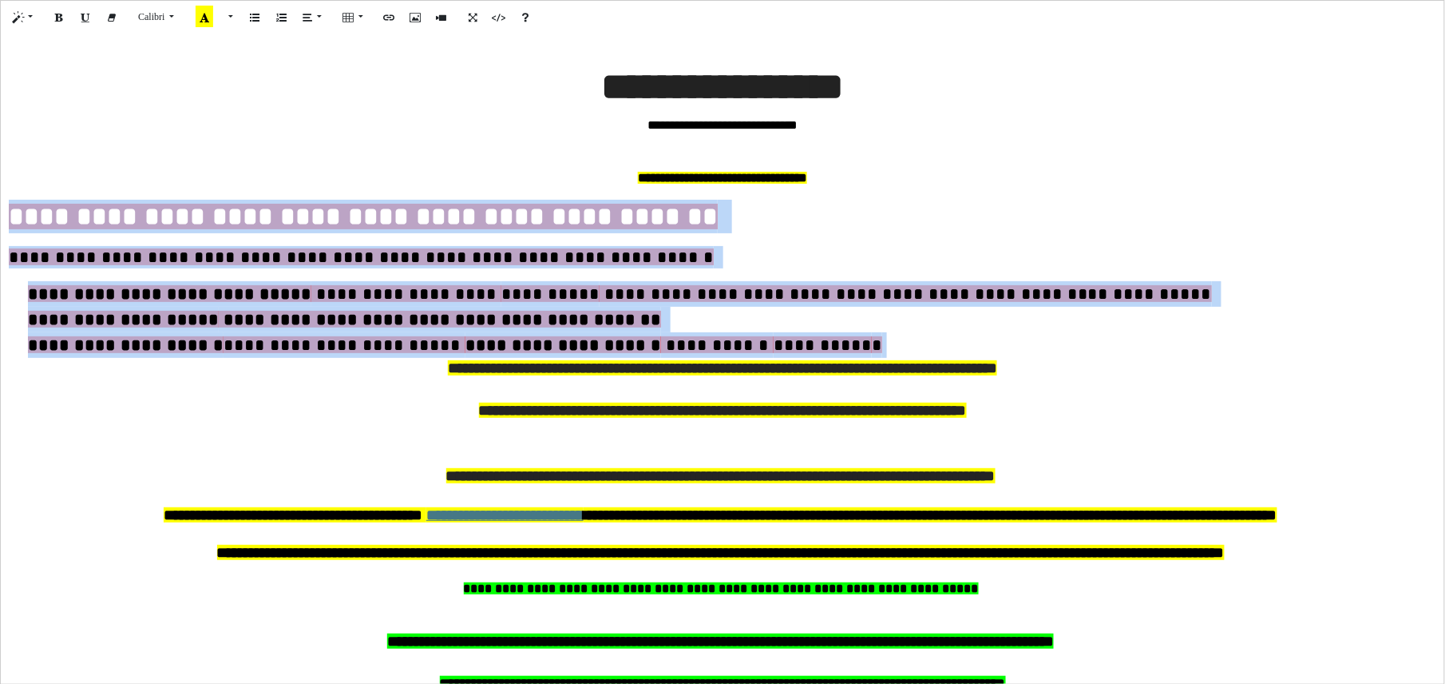
drag, startPoint x: 679, startPoint y: 339, endPoint x: 6, endPoint y: 204, distance: 685.8
click at [6, 204] on div "**********" at bounding box center [723, 359] width 1444 height 650
click at [321, 23] on button "Paragraph" at bounding box center [312, 17] width 37 height 25
click at [340, 54] on button "Align center (CTRL+SHIFT+E)" at bounding box center [342, 48] width 27 height 25
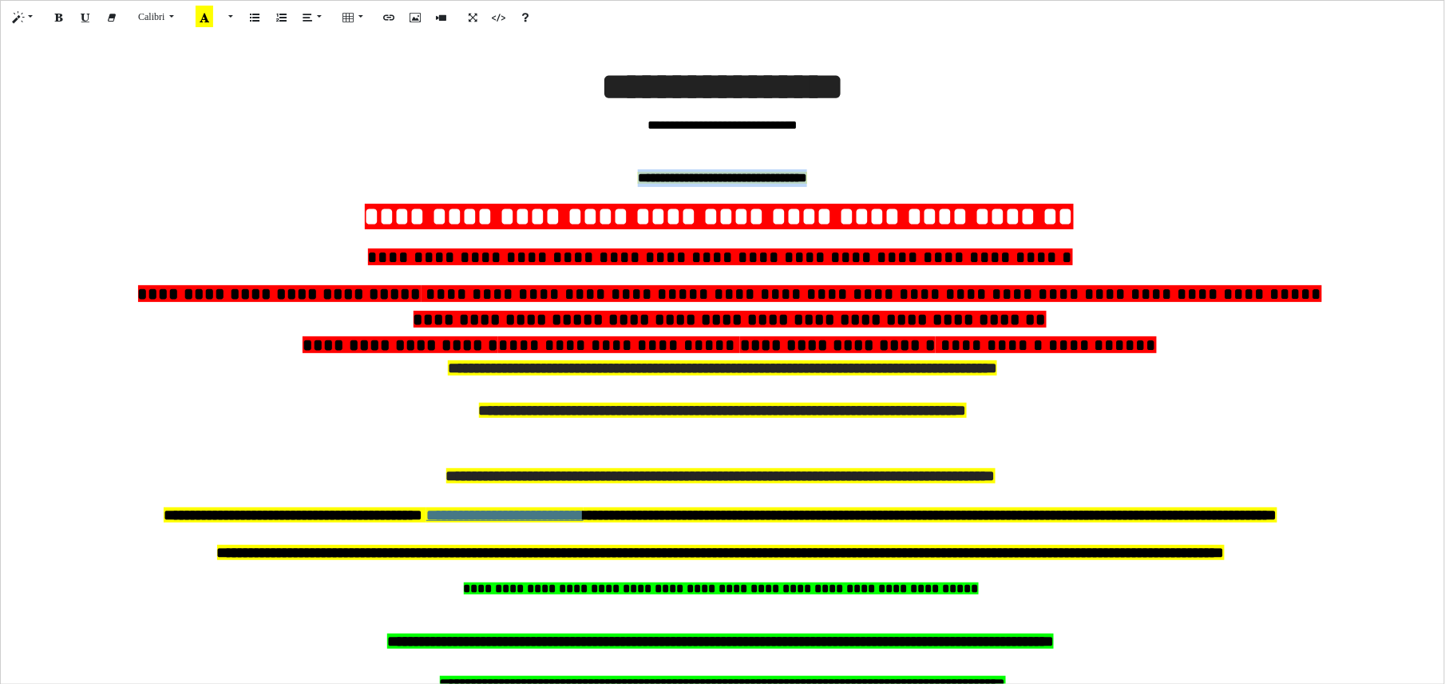
drag, startPoint x: 838, startPoint y: 176, endPoint x: 614, endPoint y: 176, distance: 223.6
click at [614, 176] on p "**********" at bounding box center [723, 178] width 1428 height 18
click at [474, 21] on icon "Full Screen" at bounding box center [474, 17] width 10 height 14
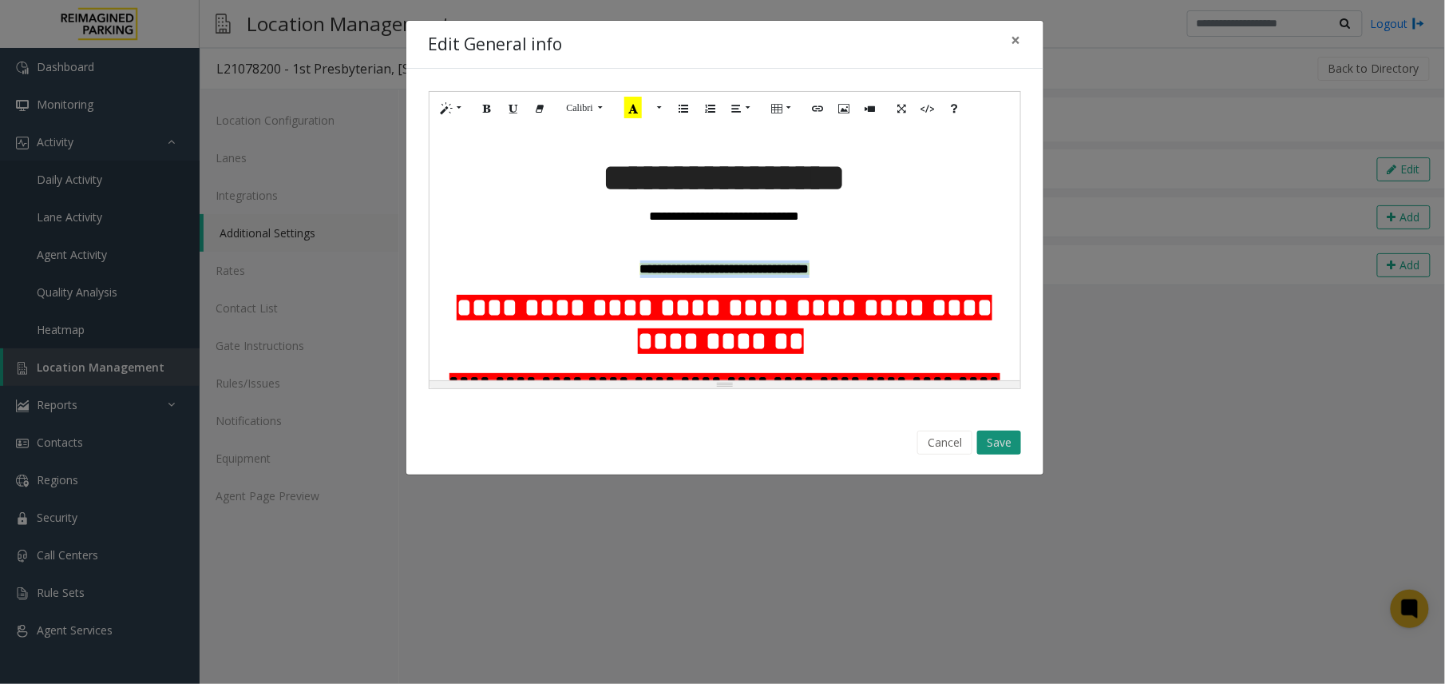
click at [989, 452] on button "Save" at bounding box center [999, 442] width 44 height 24
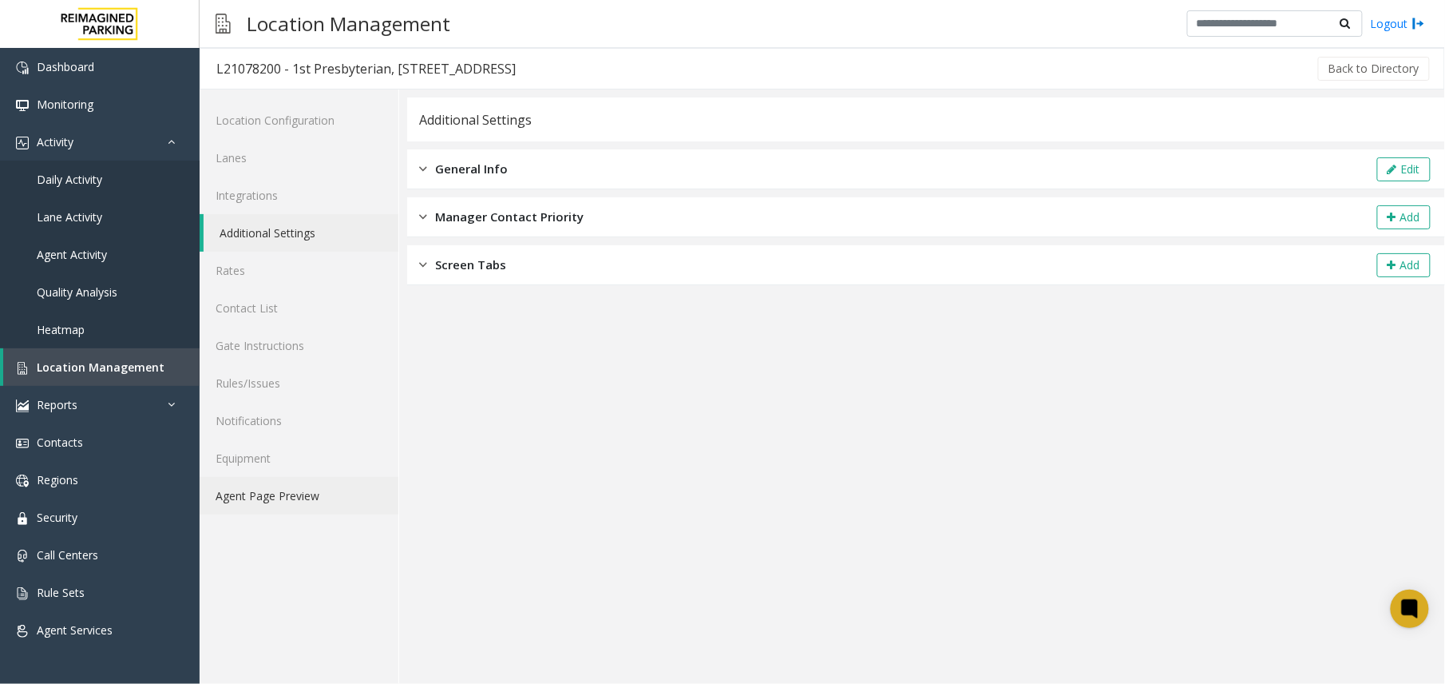
click at [314, 508] on link "Agent Page Preview" at bounding box center [299, 496] width 199 height 38
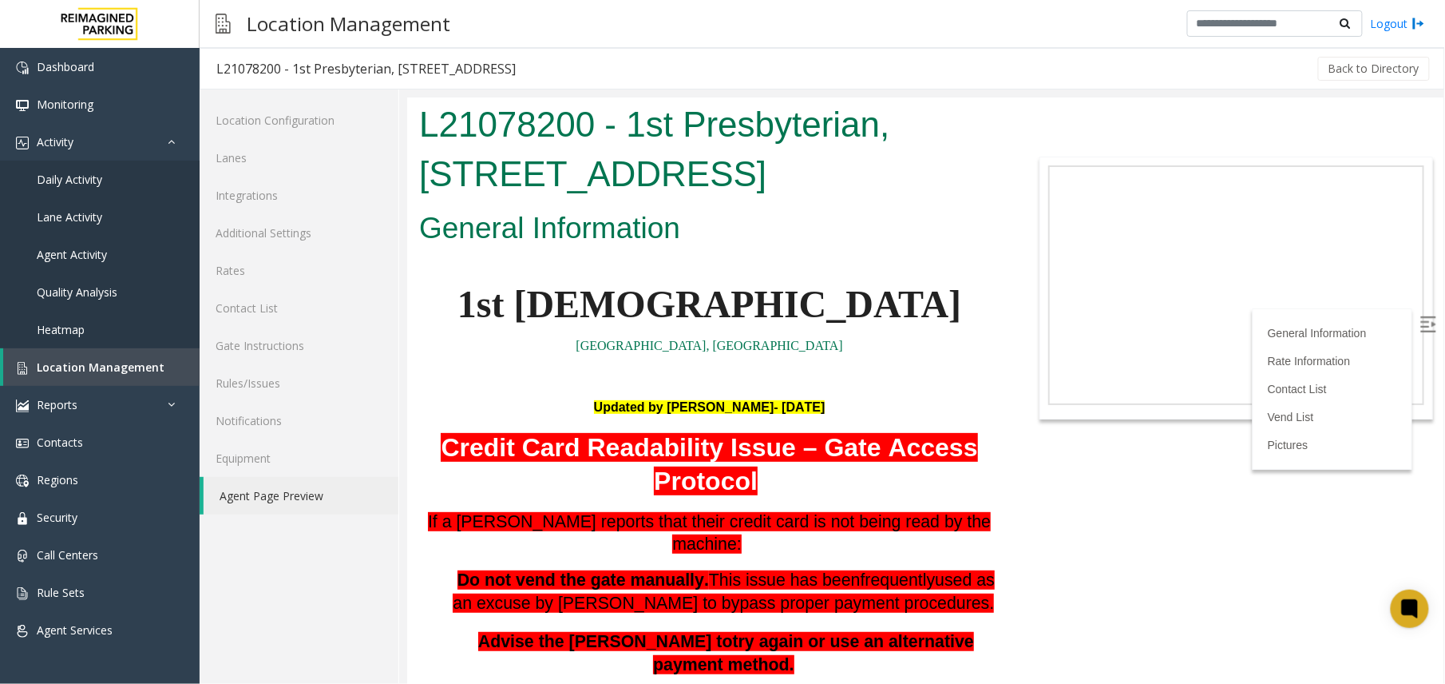
scroll to position [319, 0]
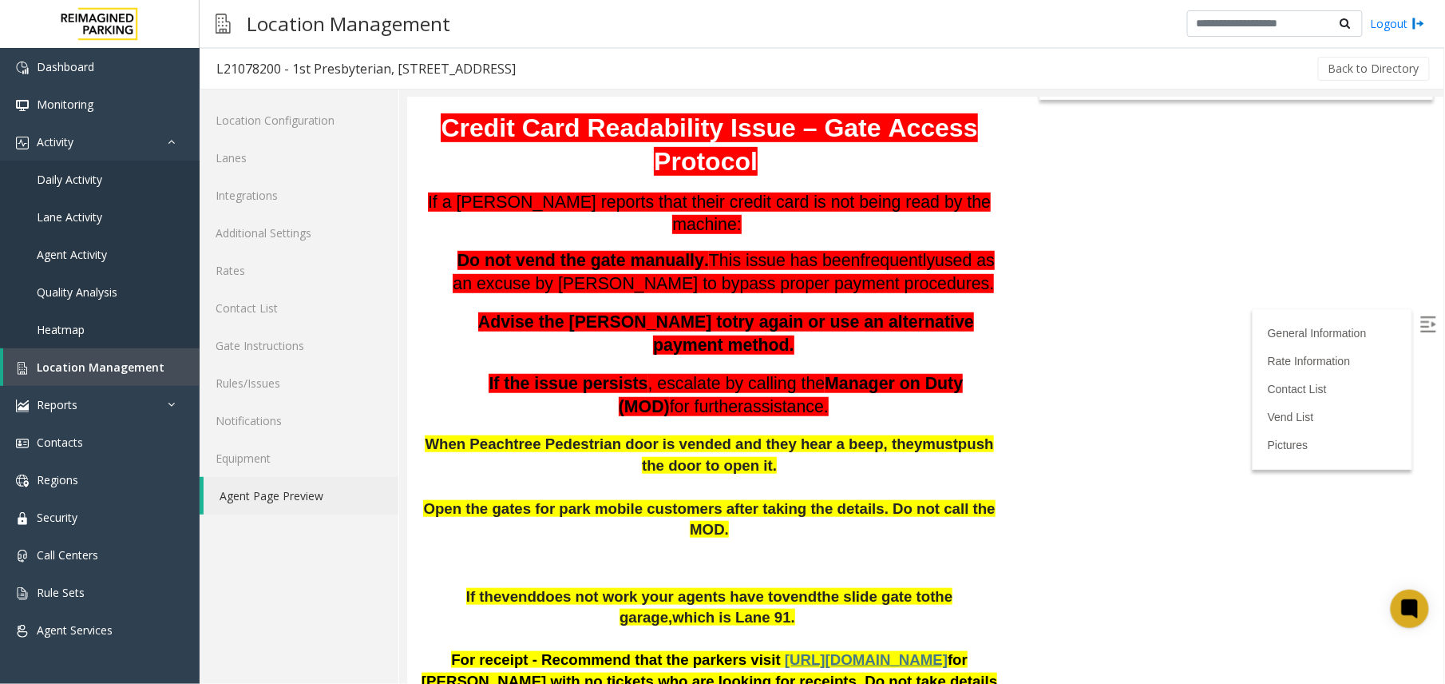
click at [1420, 327] on img at bounding box center [1428, 323] width 16 height 16
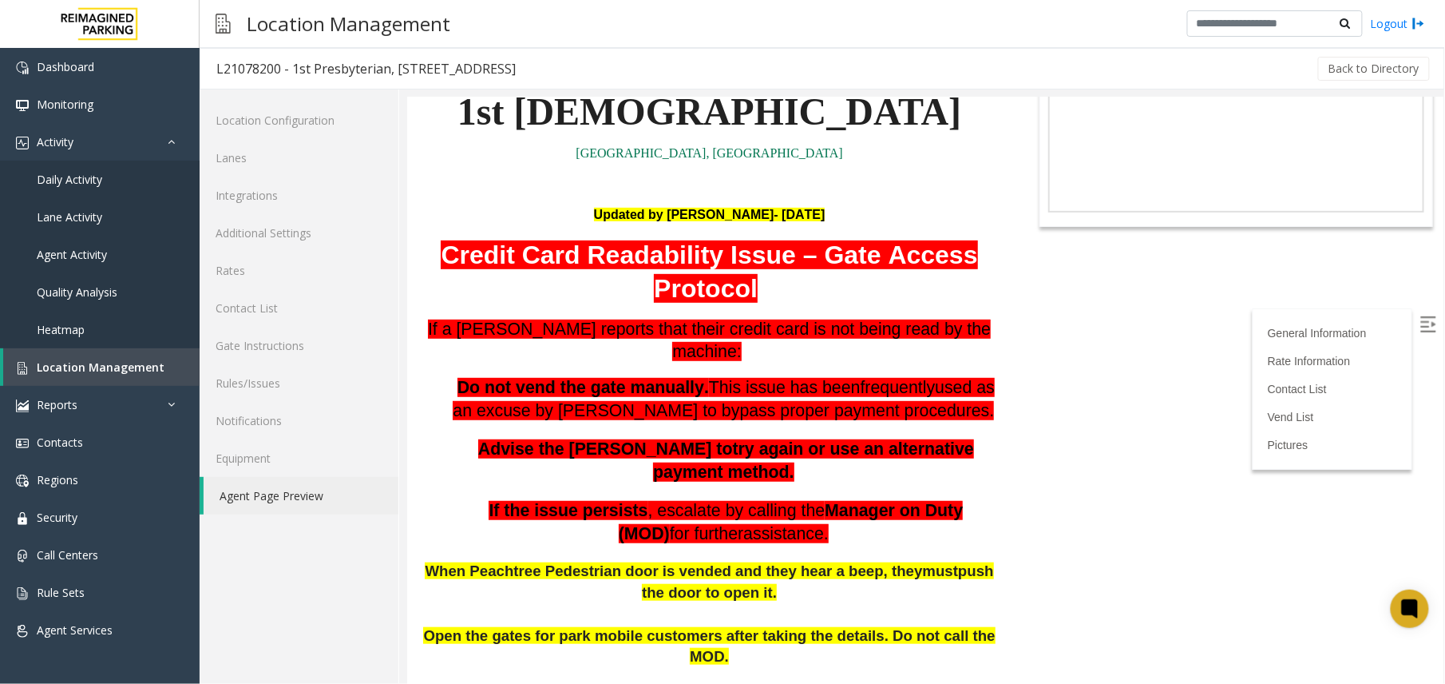
scroll to position [106, 0]
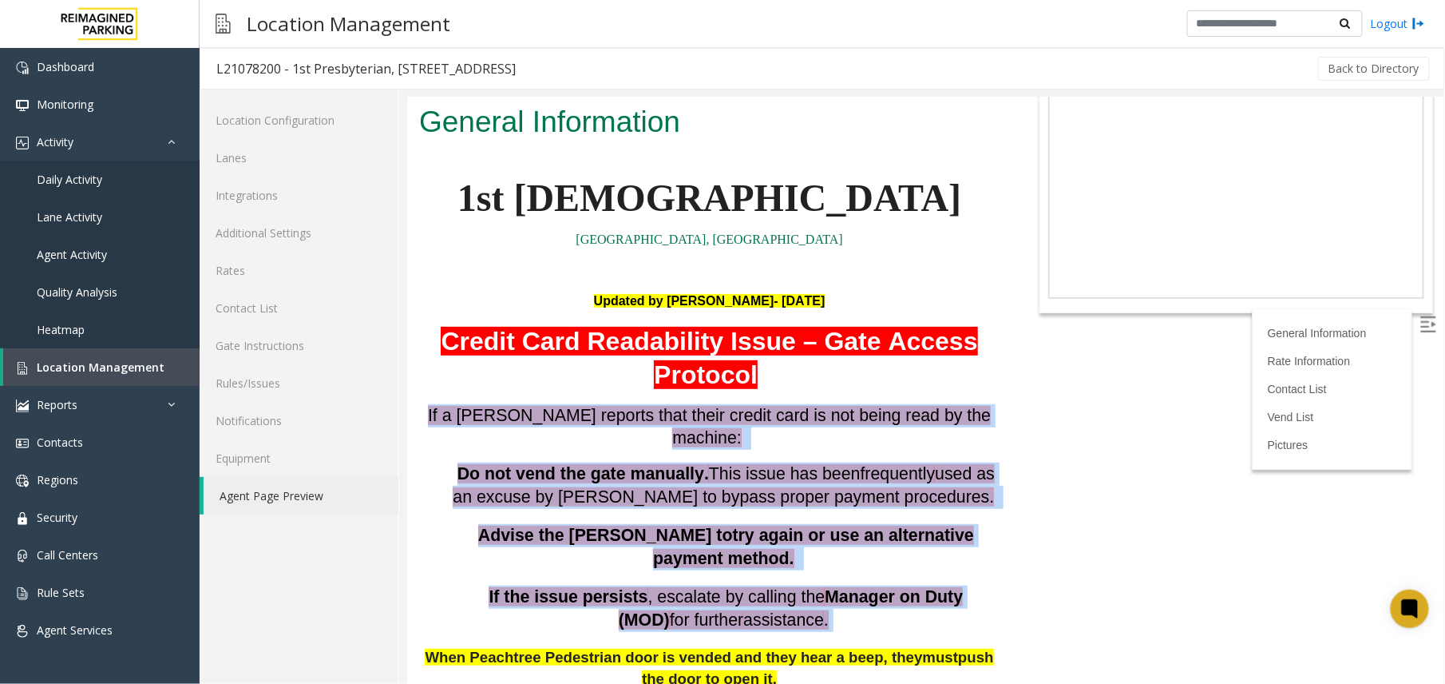
drag, startPoint x: 801, startPoint y: 548, endPoint x: 437, endPoint y: 375, distance: 403.3
click at [437, 375] on div "Updated by [PERSON_NAME]- [DATE] Credit Card Readability Issue – Gate Access Pr…" at bounding box center [708, 565] width 581 height 551
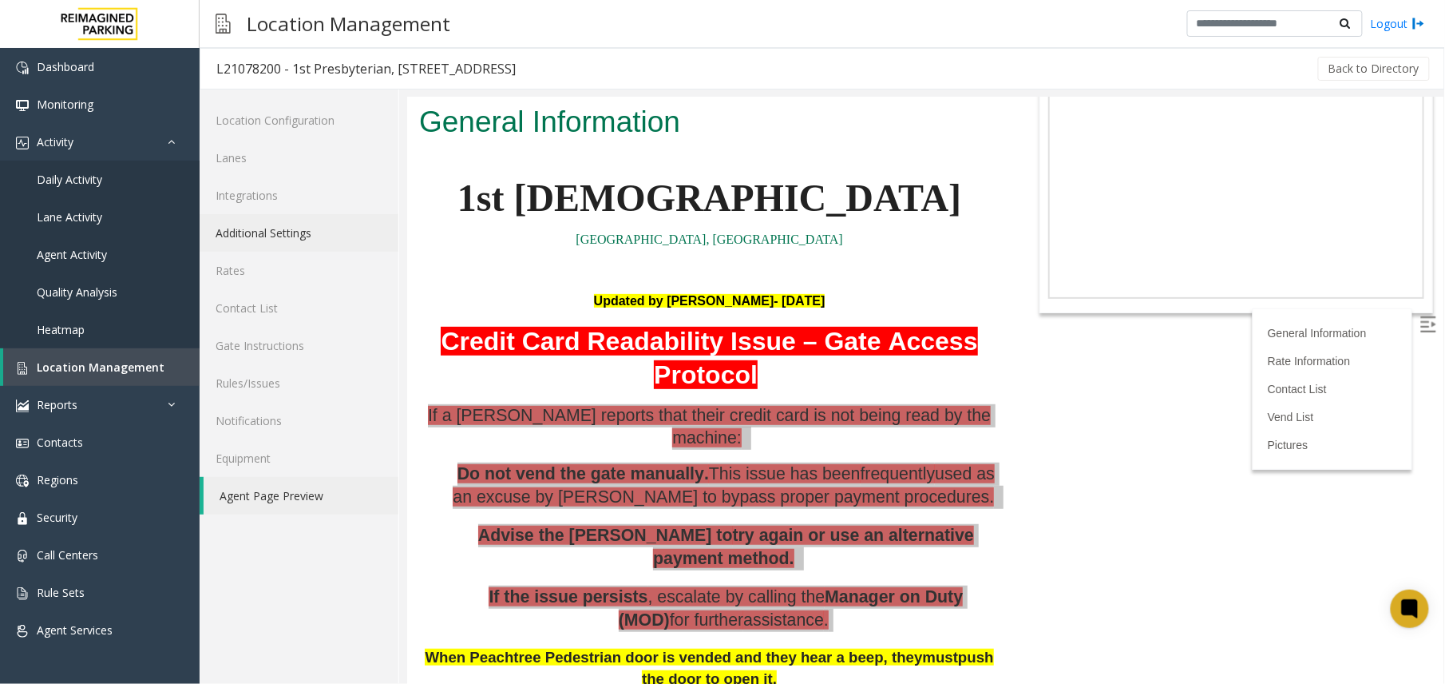
drag, startPoint x: 30, startPoint y: 278, endPoint x: 299, endPoint y: 233, distance: 272.0
click at [299, 233] on link "Additional Settings" at bounding box center [299, 233] width 199 height 38
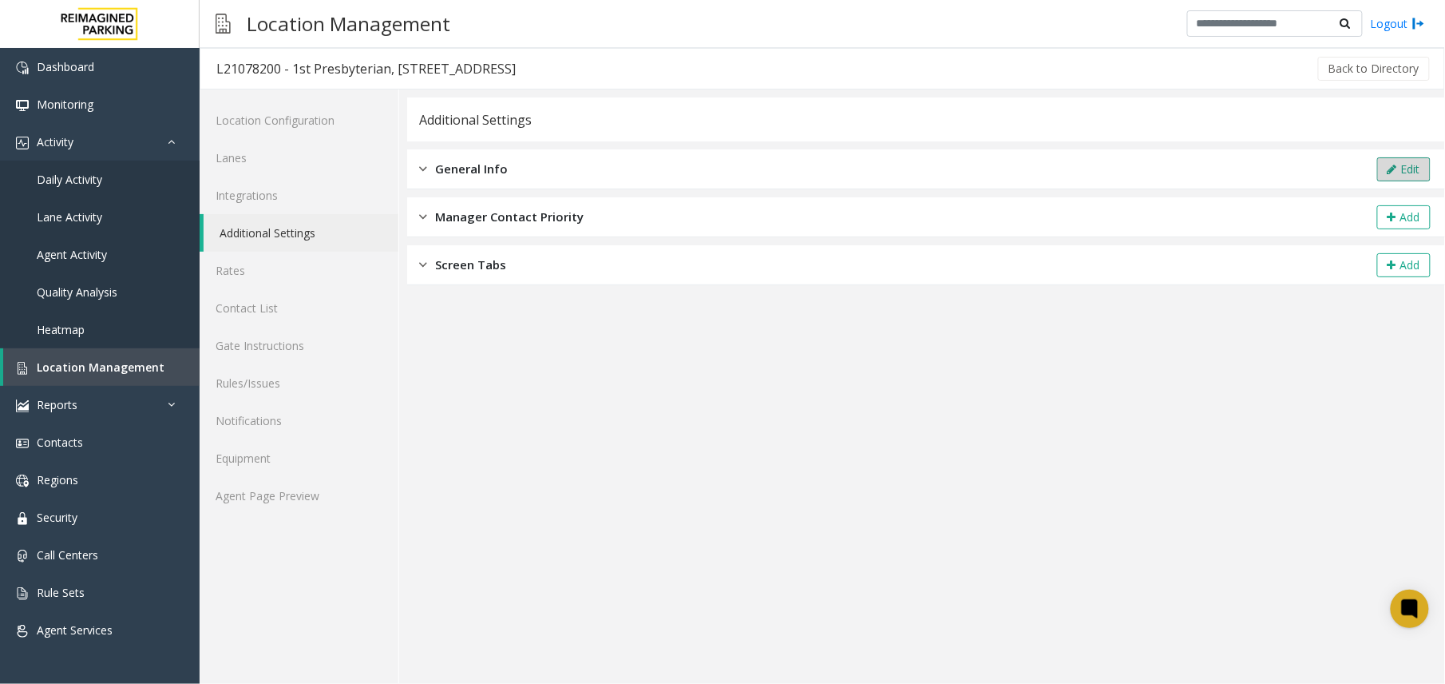
click at [1402, 169] on button "Edit" at bounding box center [1405, 169] width 54 height 24
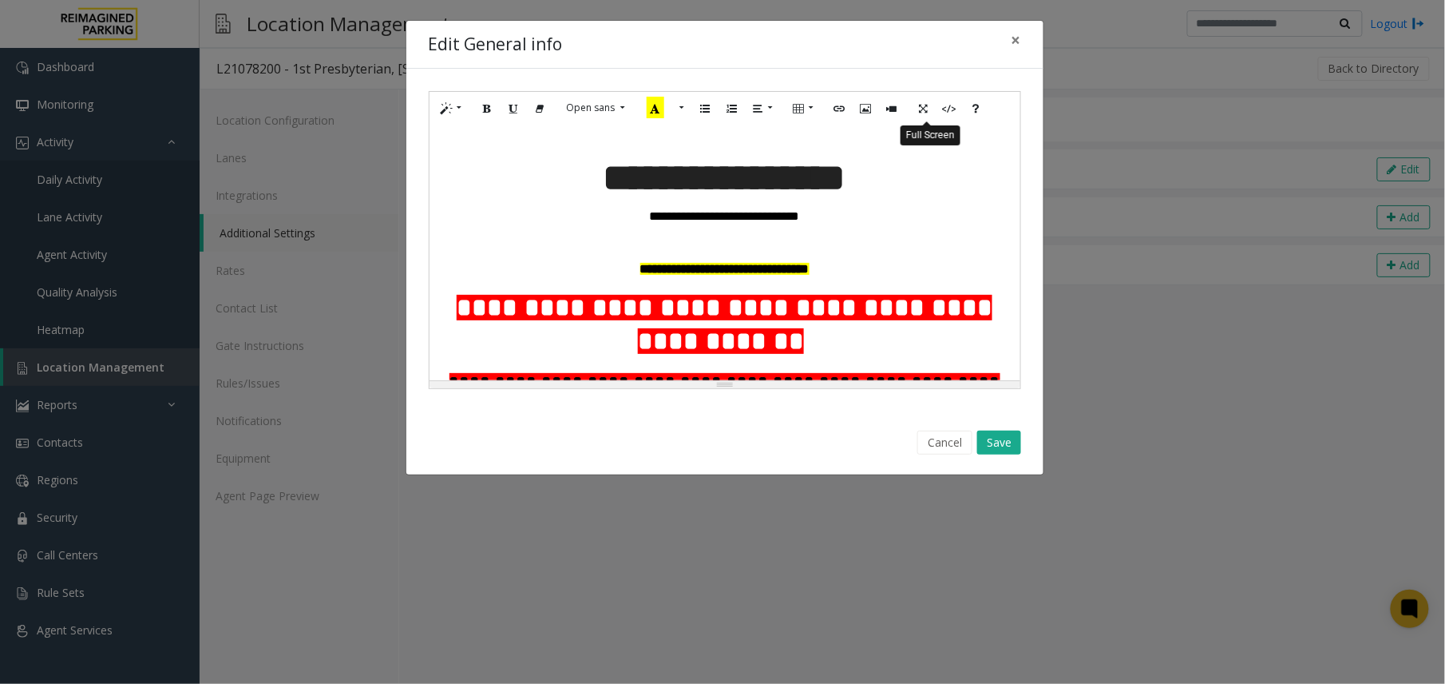
click at [929, 107] on icon "Full Screen" at bounding box center [924, 108] width 10 height 14
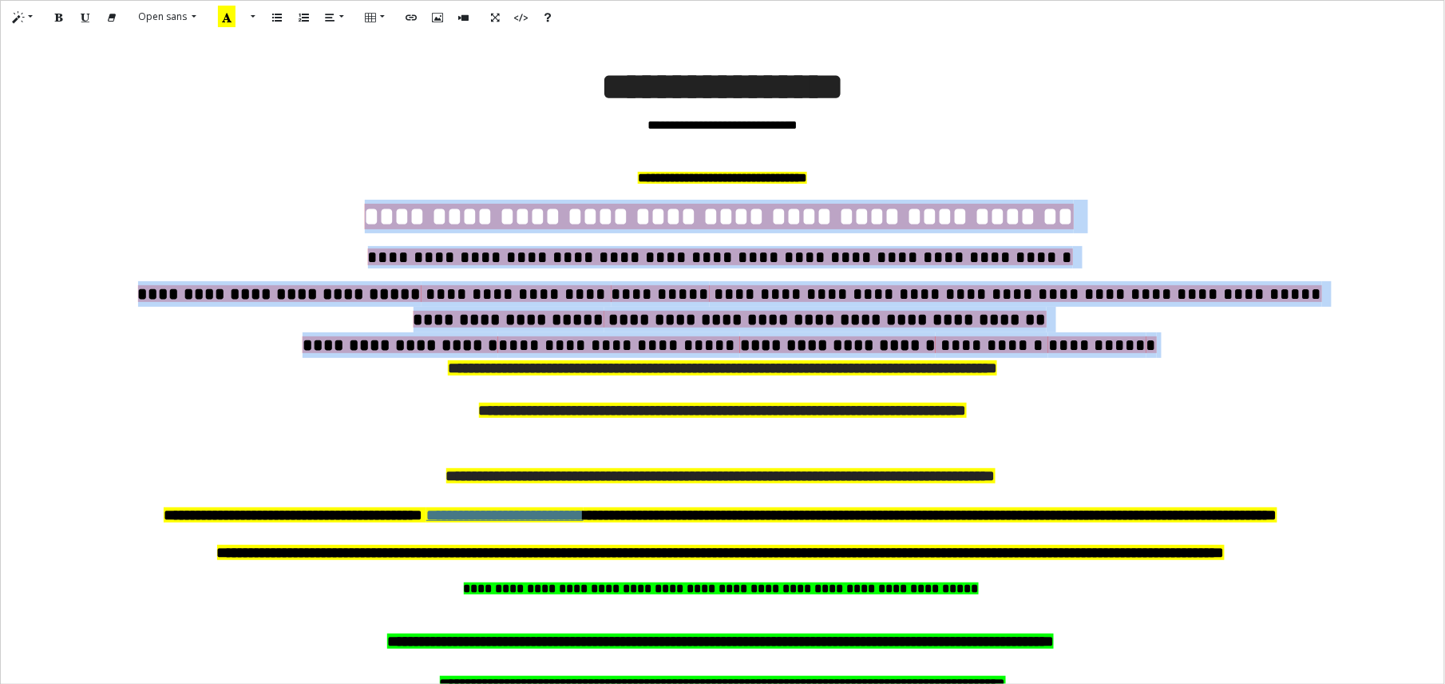
drag, startPoint x: 1052, startPoint y: 349, endPoint x: 439, endPoint y: 214, distance: 627.2
click at [439, 214] on div "**********" at bounding box center [723, 328] width 1428 height 318
paste div
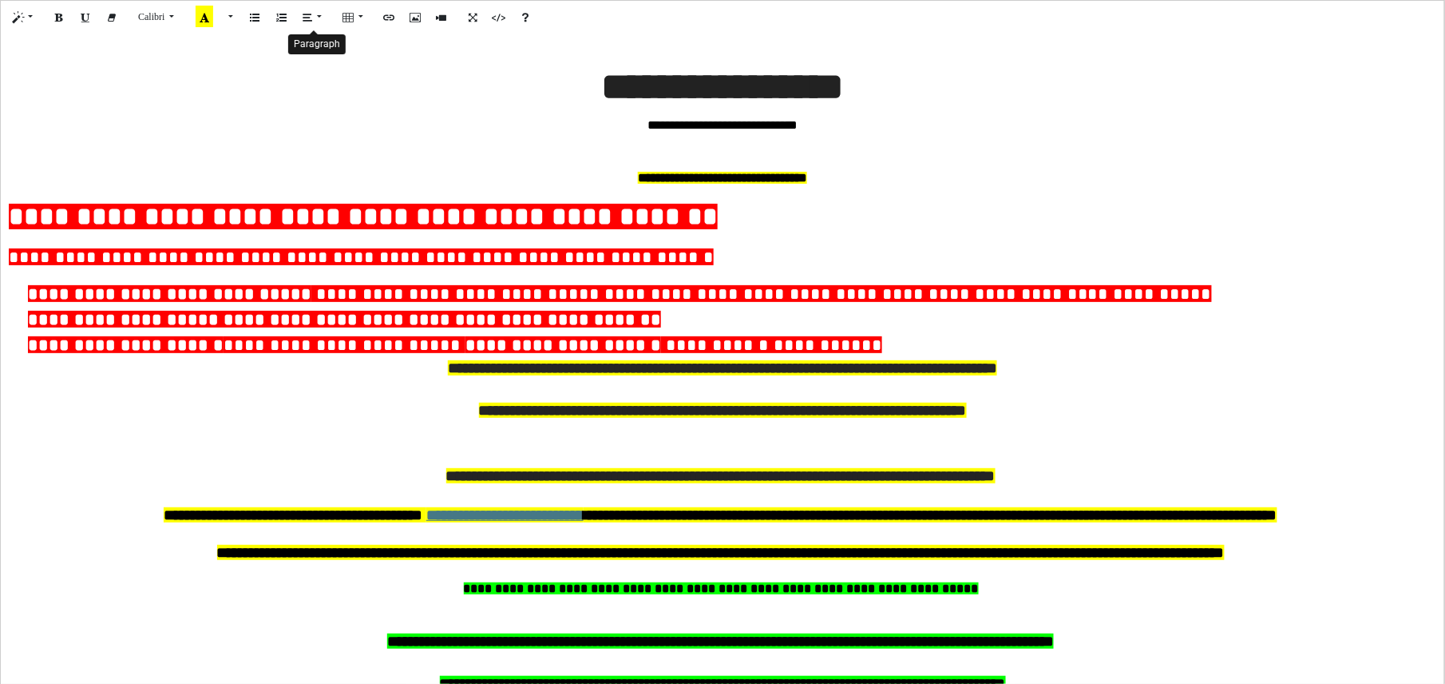
click at [318, 21] on button "Paragraph" at bounding box center [312, 17] width 37 height 25
click at [336, 48] on button "Align center (CTRL+SHIFT+E)" at bounding box center [342, 48] width 27 height 25
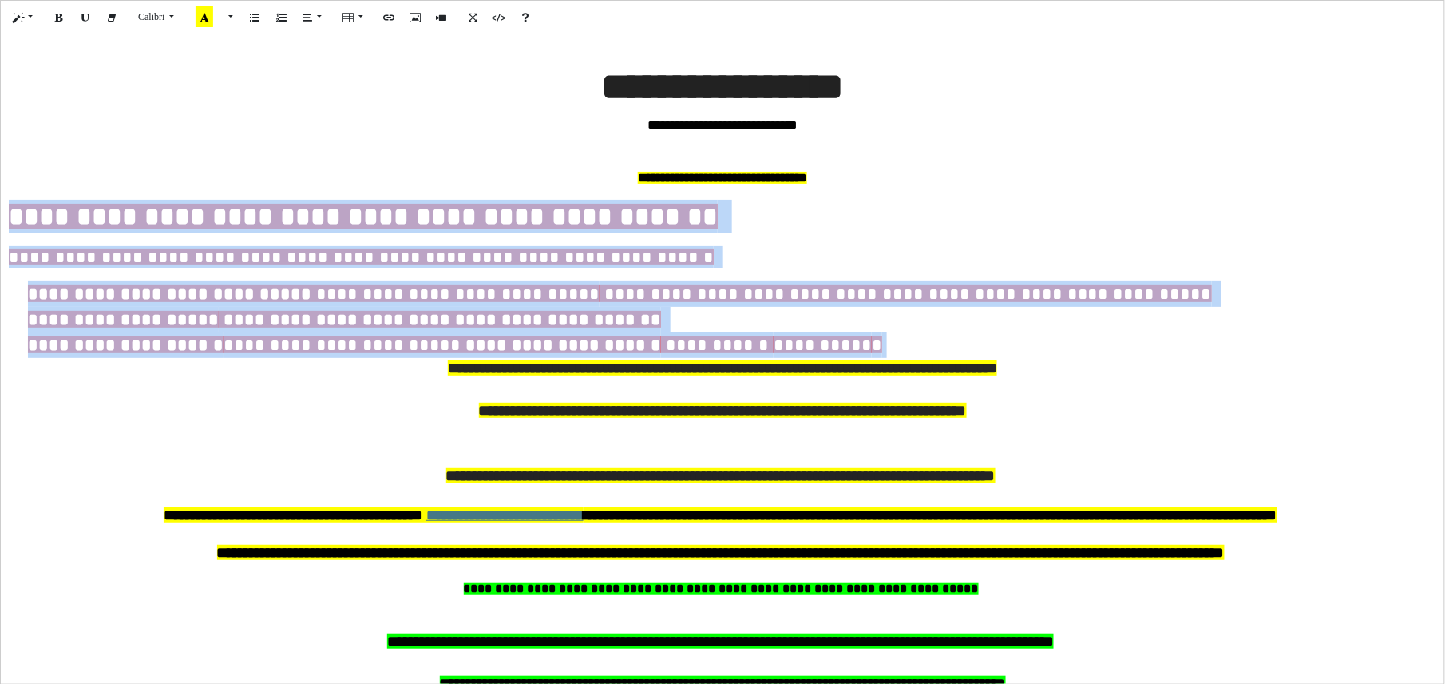
drag, startPoint x: 672, startPoint y: 345, endPoint x: 4, endPoint y: 203, distance: 682.6
click at [4, 203] on div "**********" at bounding box center [723, 359] width 1444 height 650
click at [314, 19] on button "Paragraph" at bounding box center [312, 17] width 37 height 25
click at [347, 49] on icon "Align center (CTRL+SHIFT+E)" at bounding box center [343, 48] width 10 height 14
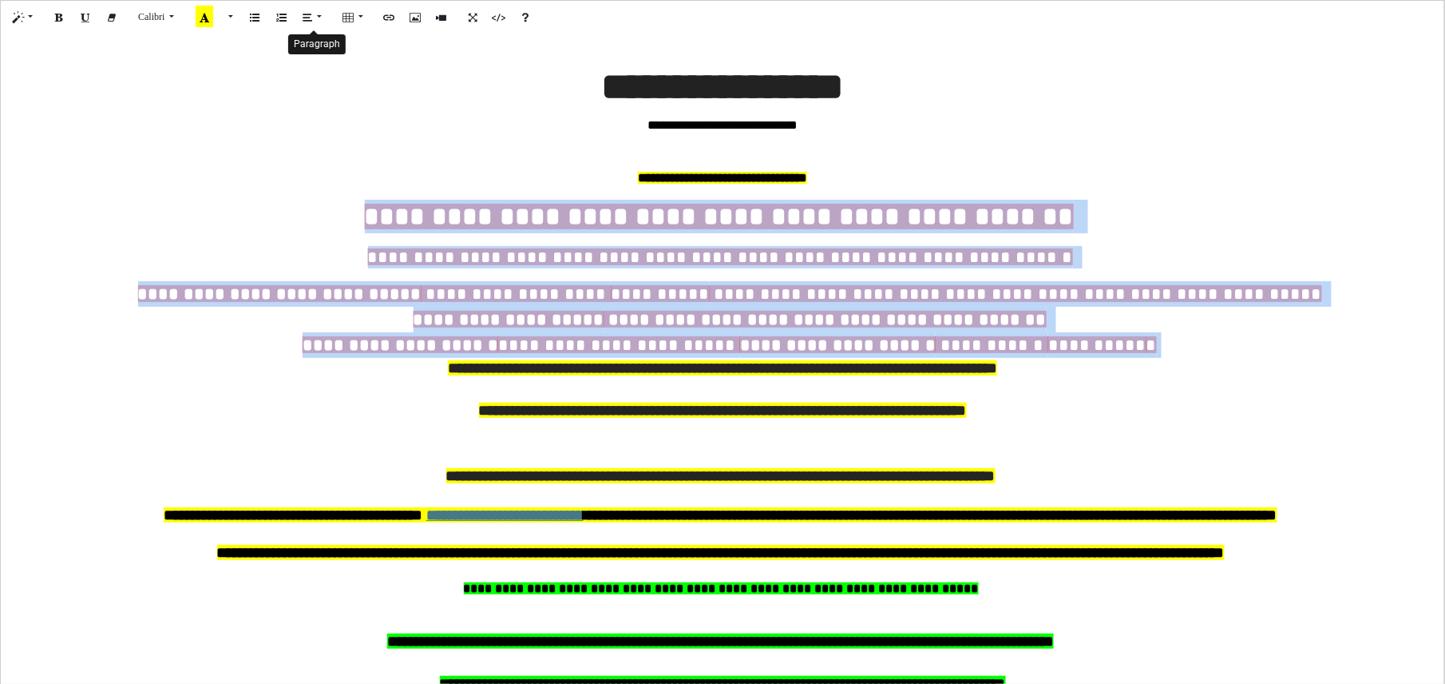
click at [323, 16] on button "Paragraph" at bounding box center [312, 17] width 37 height 25
click at [395, 49] on icon "Justify full (CTRL+SHIFT+J)" at bounding box center [396, 48] width 10 height 14
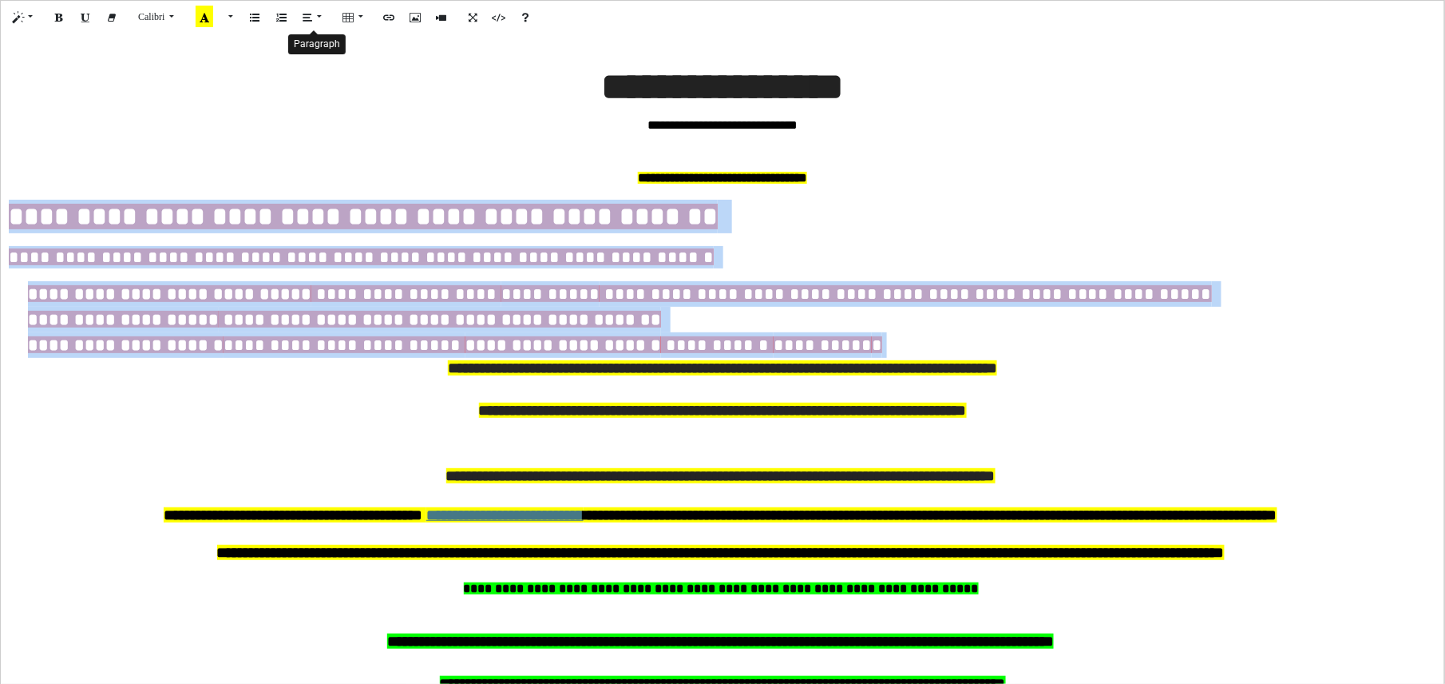
click at [311, 16] on icon "Paragraph" at bounding box center [308, 17] width 10 height 14
click at [455, 50] on icon "Indent (CTRL+])" at bounding box center [453, 48] width 10 height 14
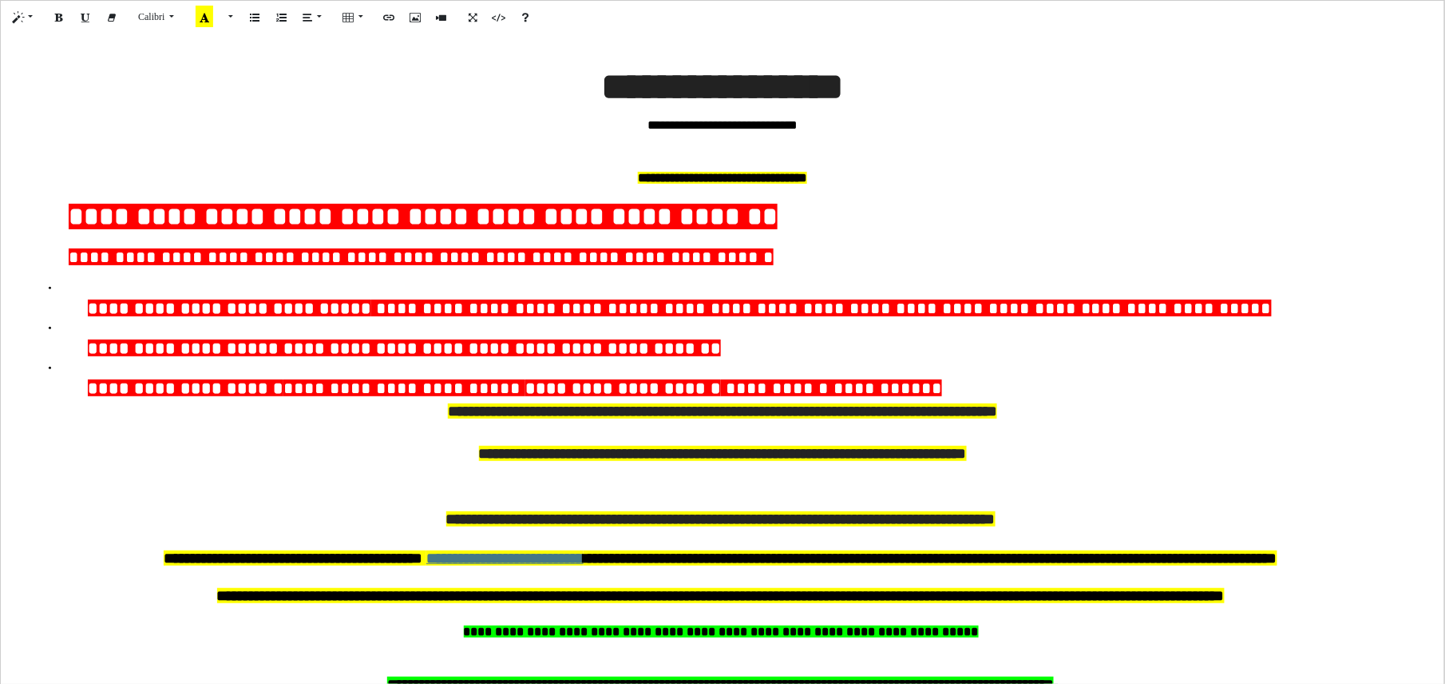
click at [339, 17] on button "Paragraph" at bounding box center [334, 17] width 37 height 25
click at [364, 52] on icon "Align center (CTRL+SHIFT+E)" at bounding box center [365, 48] width 10 height 14
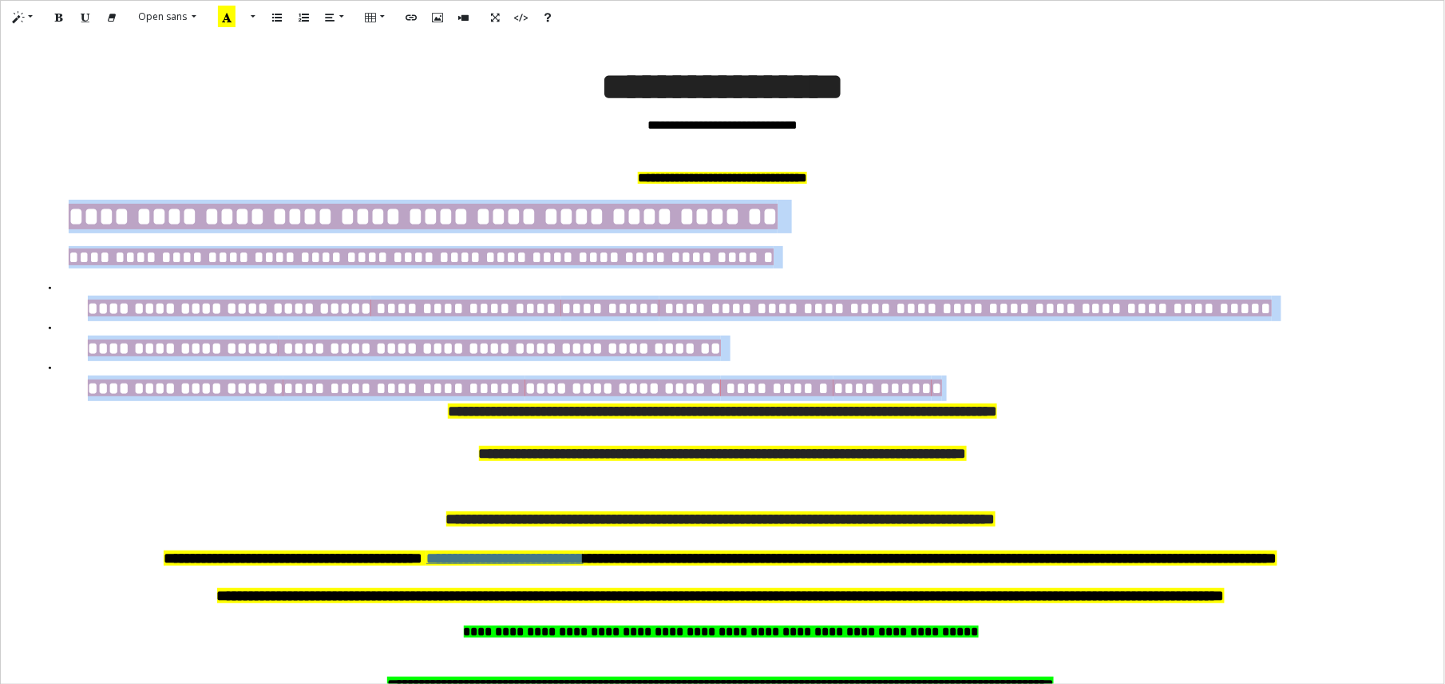
drag, startPoint x: 741, startPoint y: 384, endPoint x: 42, endPoint y: 188, distance: 726.4
click at [42, 188] on div "**********" at bounding box center [723, 349] width 1428 height 361
click at [310, 18] on icon "Paragraph" at bounding box center [308, 17] width 10 height 14
click at [339, 46] on button "Align center (CTRL+SHIFT+E)" at bounding box center [342, 48] width 27 height 25
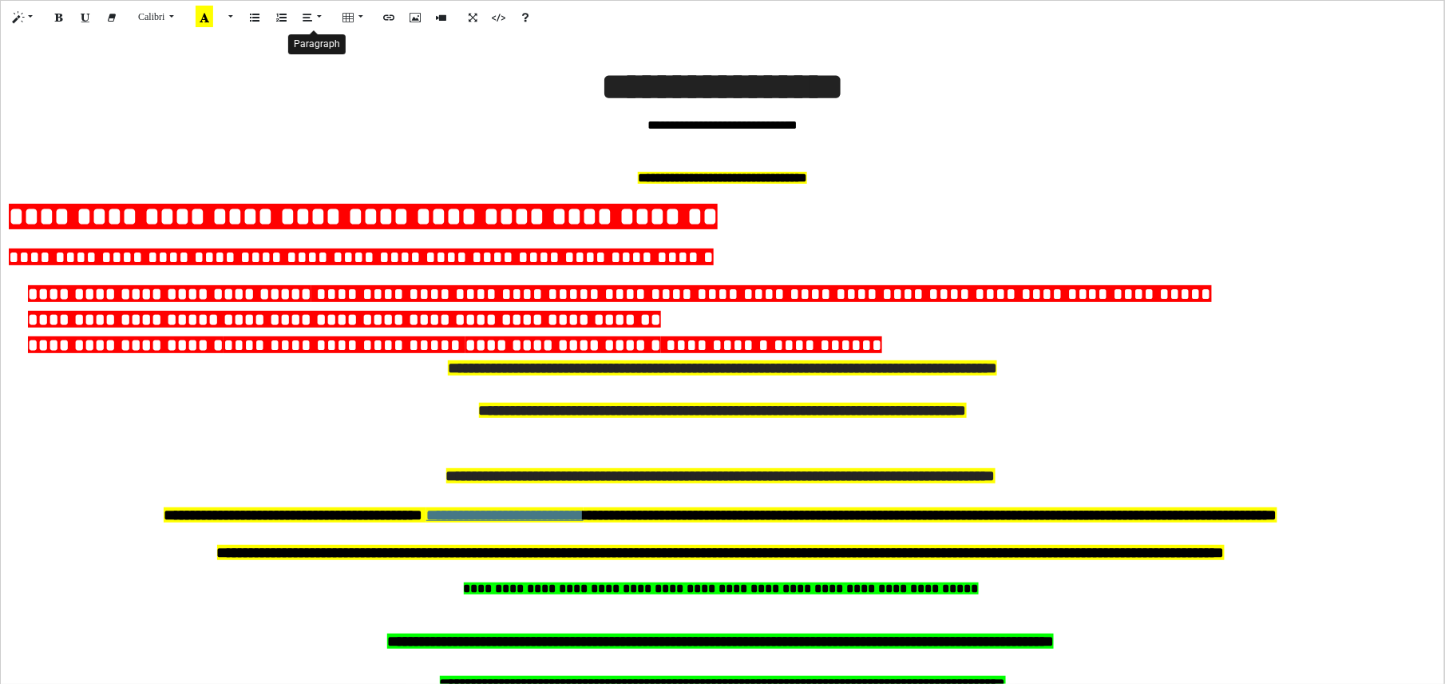
click at [316, 19] on button "Paragraph" at bounding box center [312, 17] width 37 height 25
click at [347, 49] on icon "Align center (CTRL+SHIFT+E)" at bounding box center [343, 48] width 10 height 14
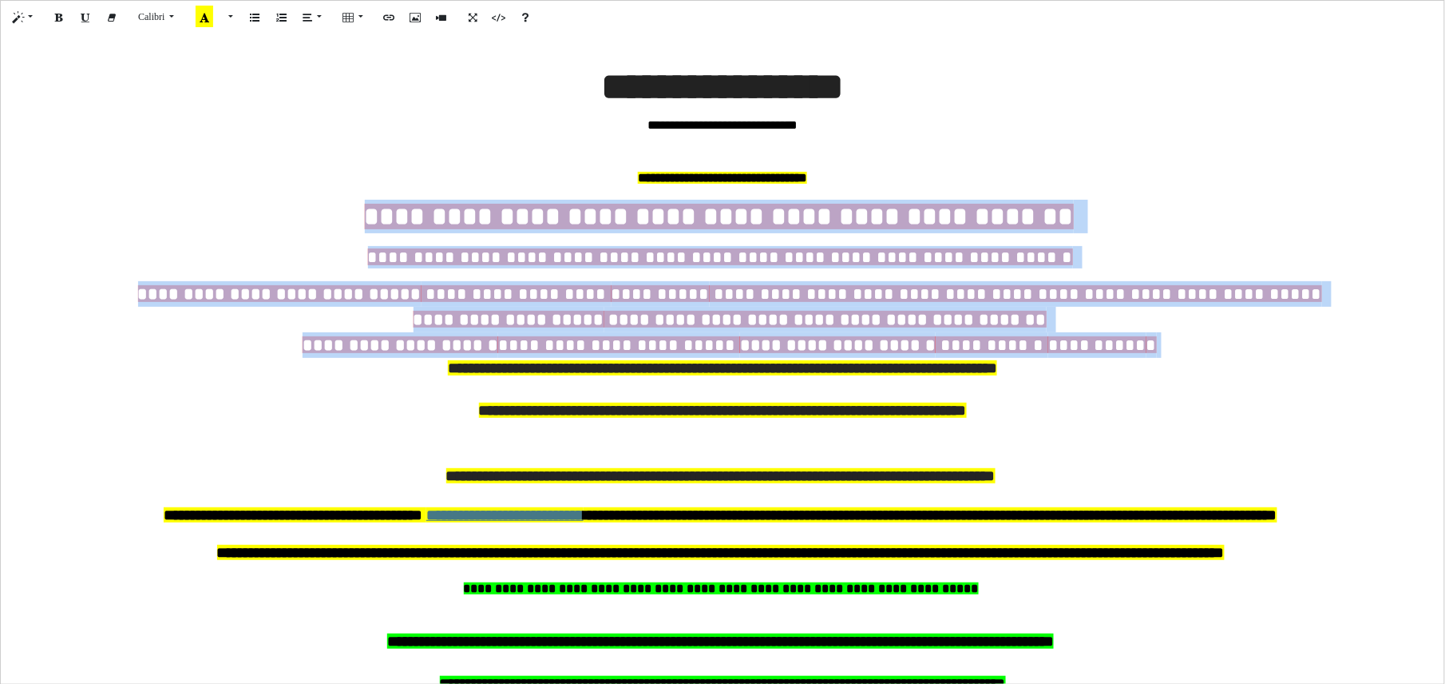
click at [749, 241] on div "**********" at bounding box center [723, 279] width 1428 height 158
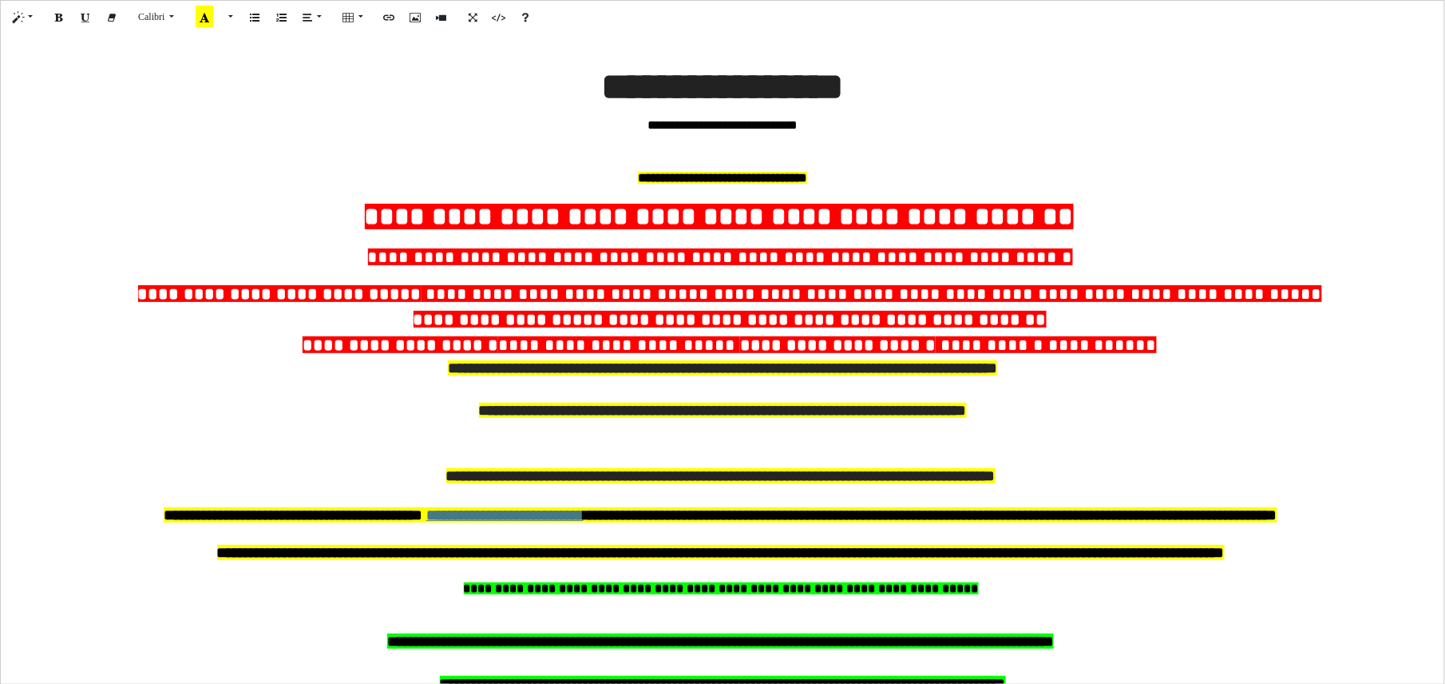
click at [1048, 346] on p "**********" at bounding box center [732, 345] width 1409 height 26
click at [1045, 339] on p "**********" at bounding box center [732, 345] width 1409 height 26
click at [1147, 345] on span "*" at bounding box center [1152, 344] width 10 height 17
click at [1157, 346] on span at bounding box center [1159, 344] width 5 height 17
click at [397, 371] on p "**********" at bounding box center [723, 369] width 1428 height 22
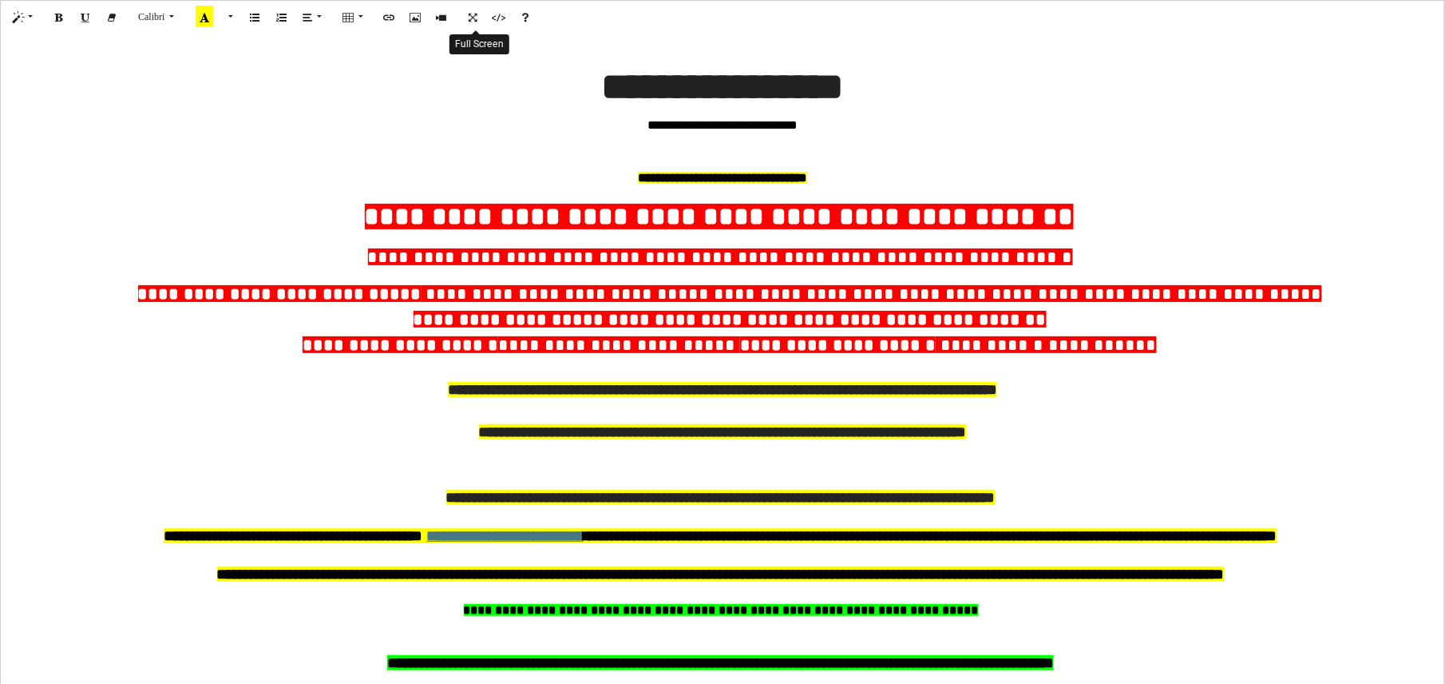
click at [470, 17] on button "Full Screen" at bounding box center [473, 17] width 27 height 25
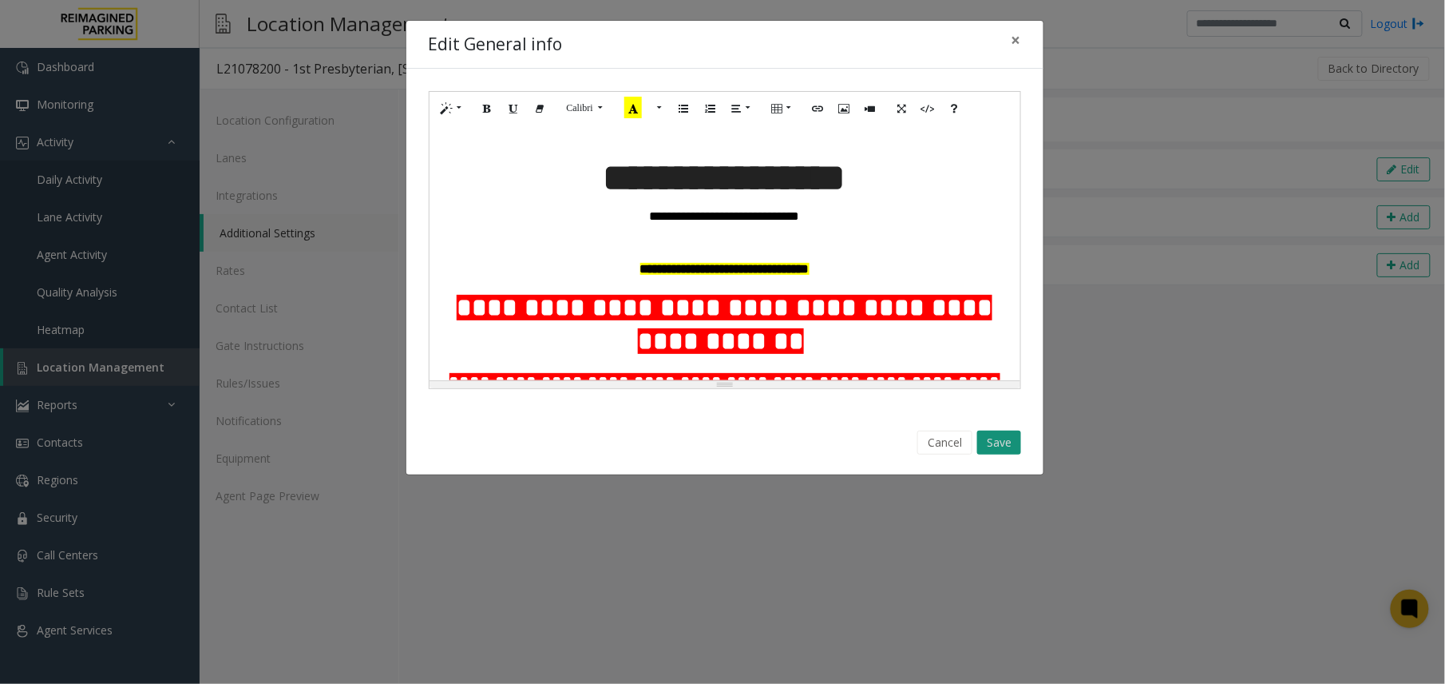
click at [1010, 436] on button "Save" at bounding box center [999, 442] width 44 height 24
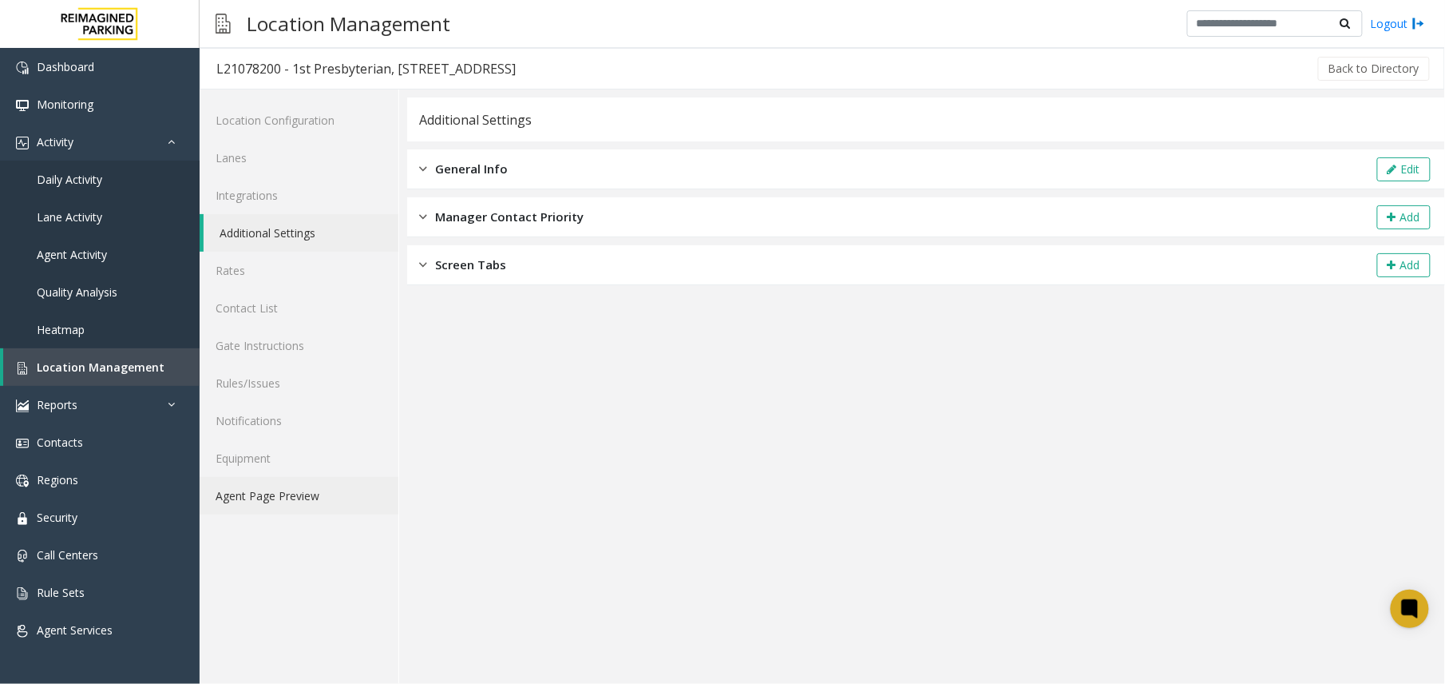
click at [276, 509] on link "Agent Page Preview" at bounding box center [299, 496] width 199 height 38
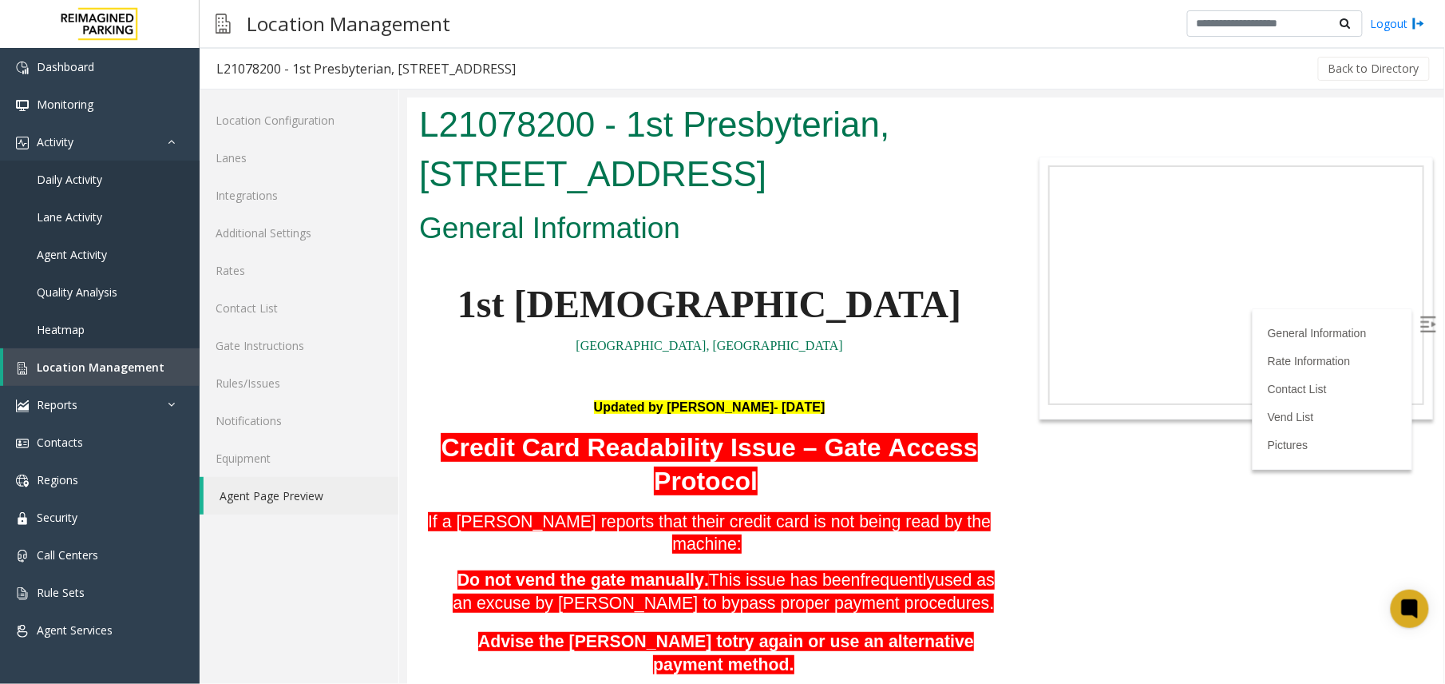
scroll to position [212, 0]
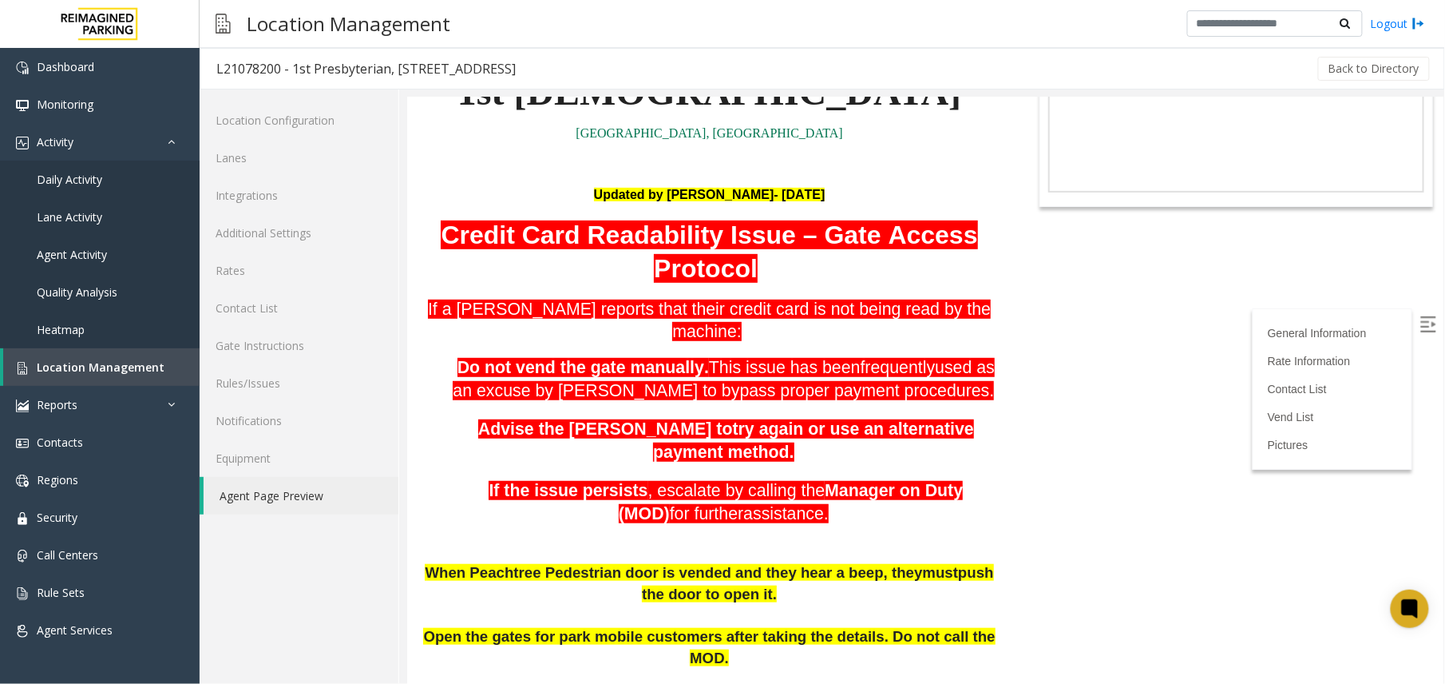
click at [1420, 322] on img at bounding box center [1428, 323] width 16 height 16
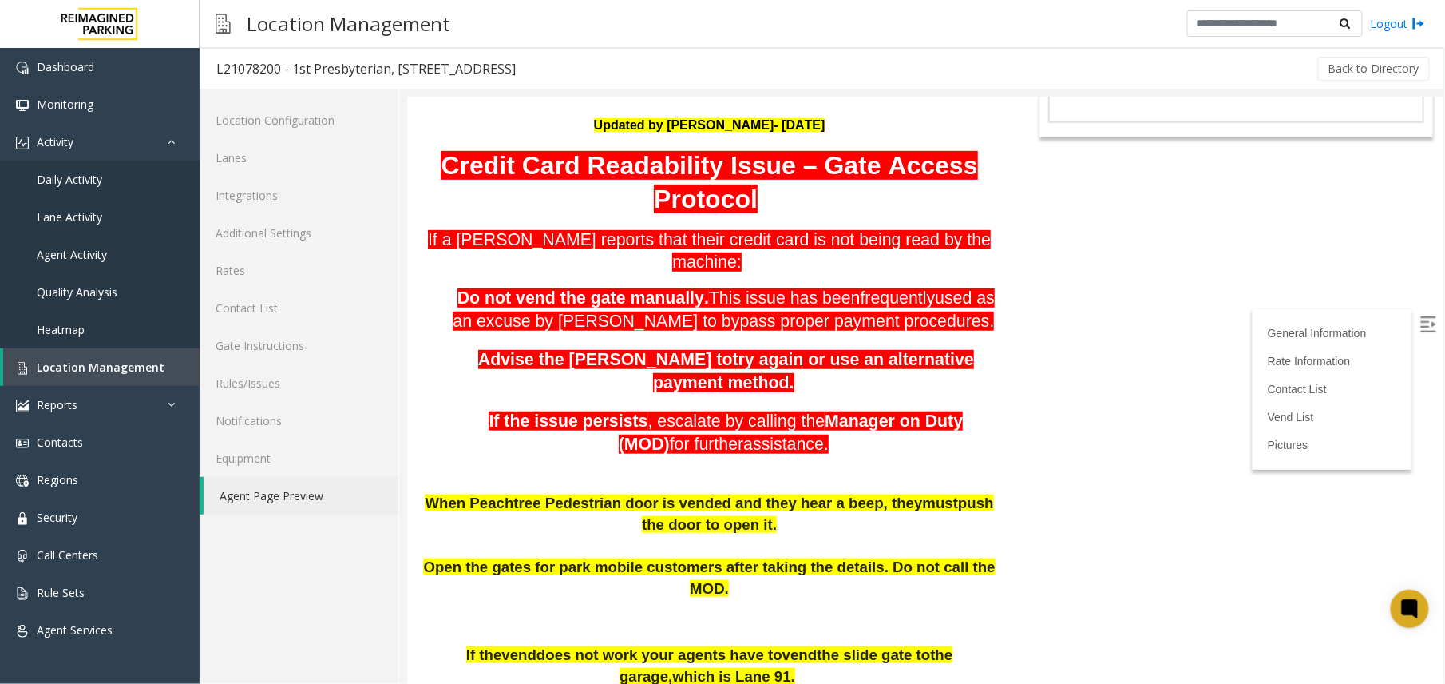
scroll to position [319, 0]
